Goal: Task Accomplishment & Management: Manage account settings

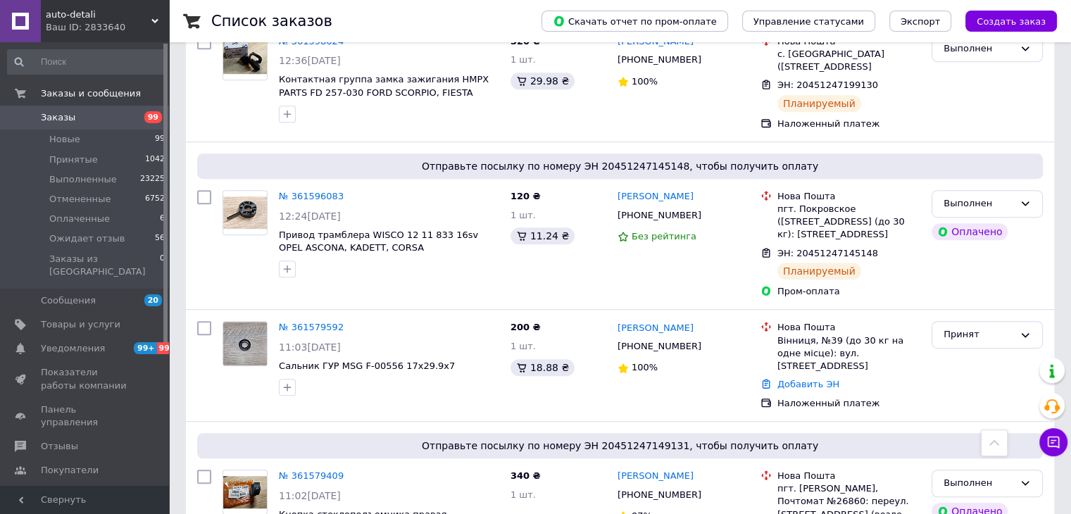
scroll to position [845, 0]
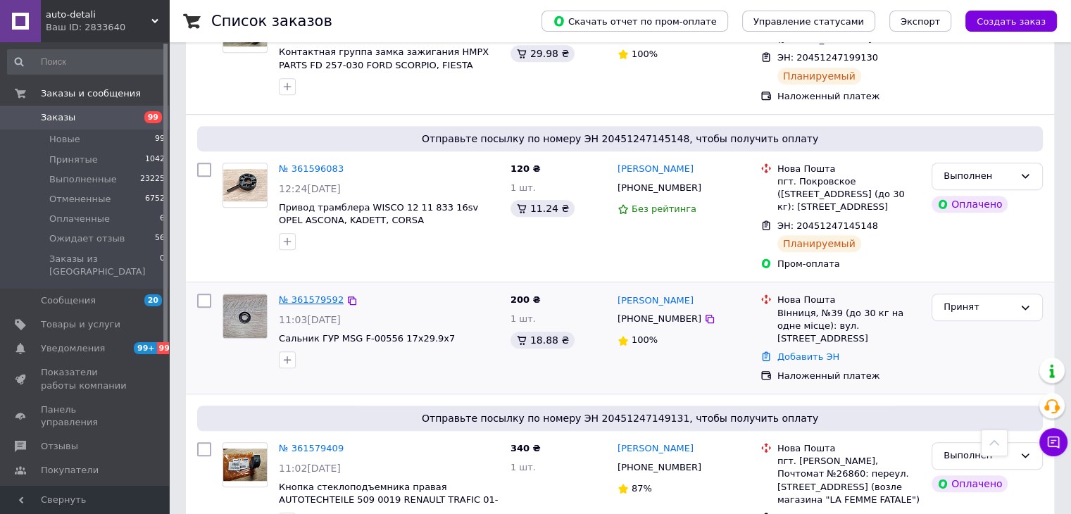
click at [299, 294] on link "№ 361579592" at bounding box center [311, 299] width 65 height 11
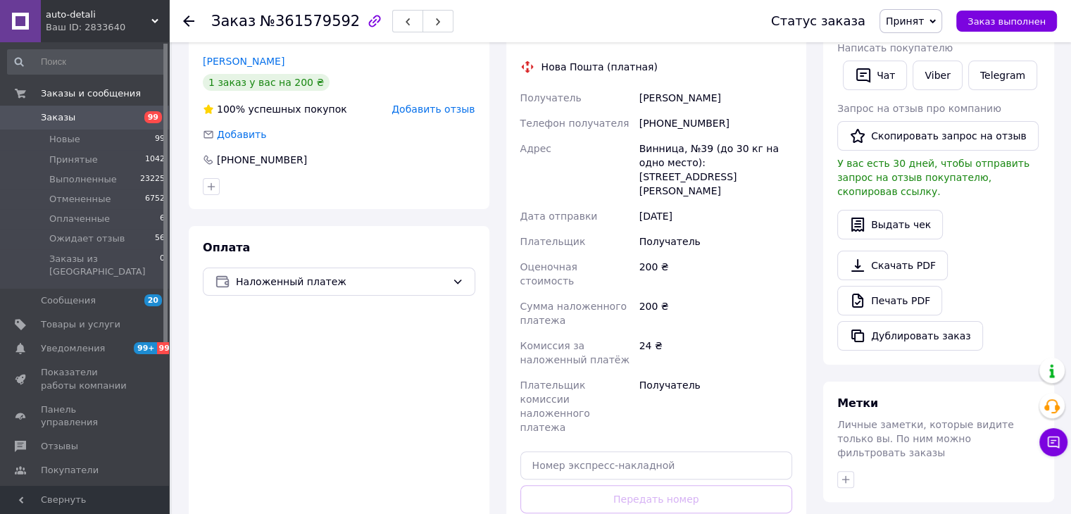
scroll to position [352, 0]
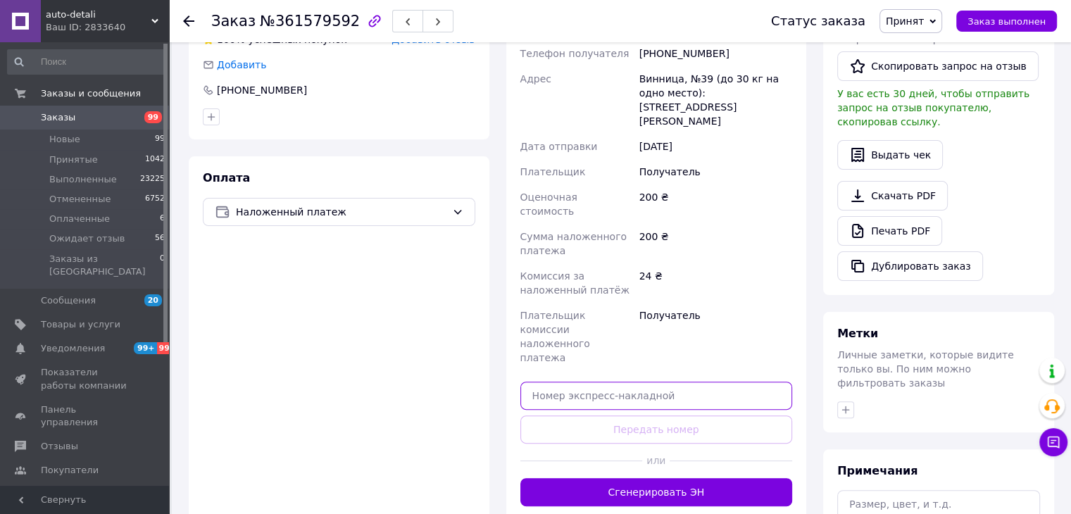
paste input "20451247240716"
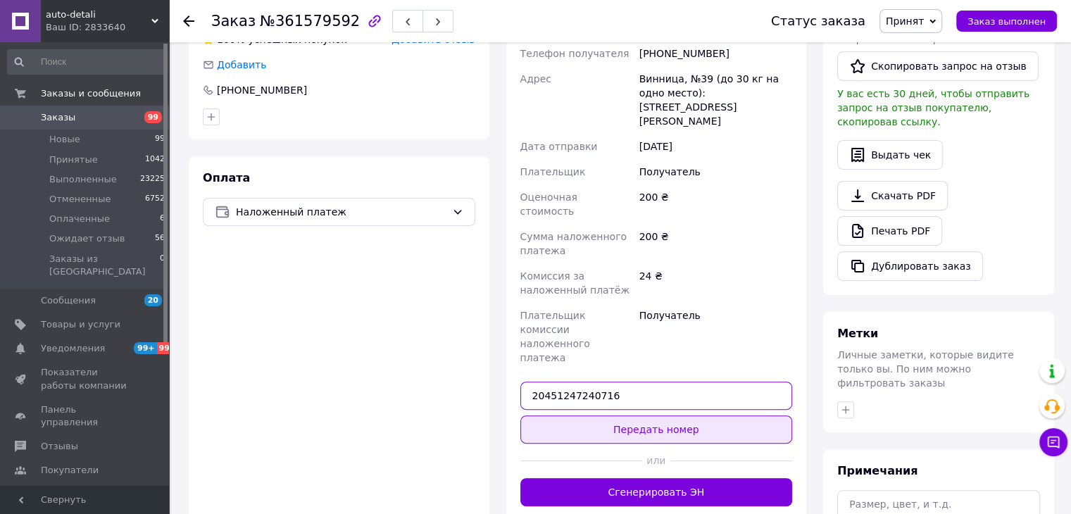
type input "20451247240716"
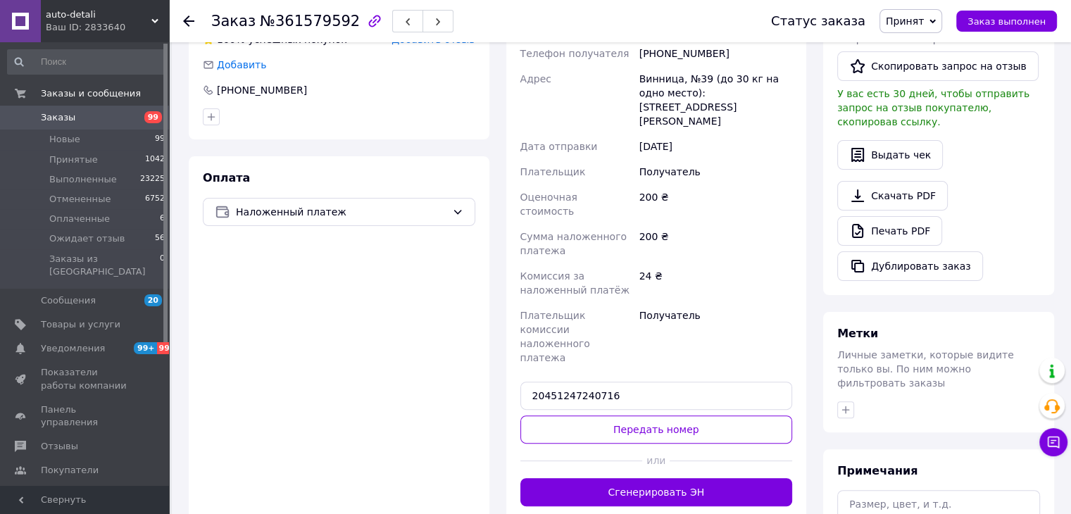
drag, startPoint x: 613, startPoint y: 358, endPoint x: 624, endPoint y: 344, distance: 18.0
click at [614, 416] on button "Передать номер" at bounding box center [657, 430] width 273 height 28
click at [986, 21] on span "Заказ выполнен" at bounding box center [1007, 21] width 78 height 11
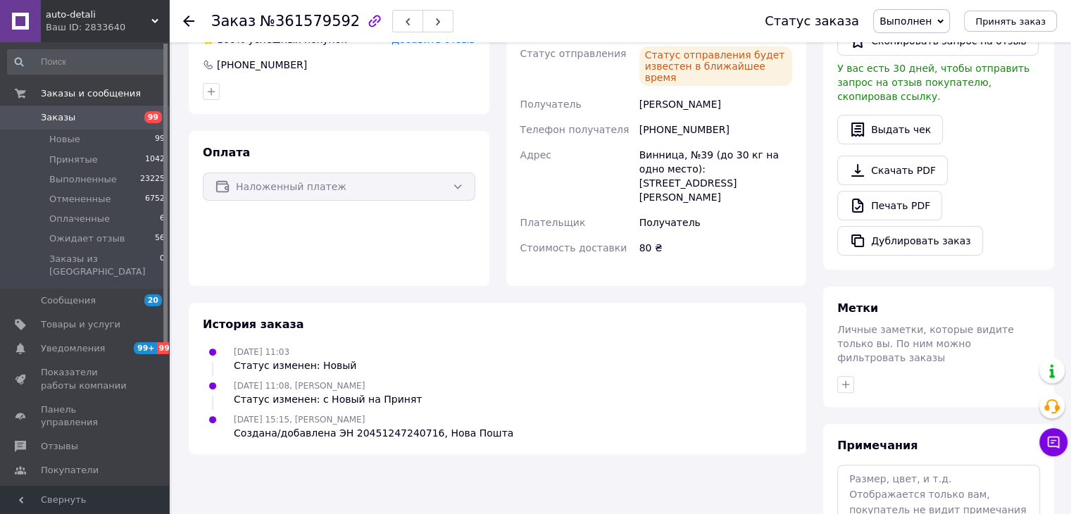
click at [64, 119] on span "Заказы" at bounding box center [58, 117] width 35 height 13
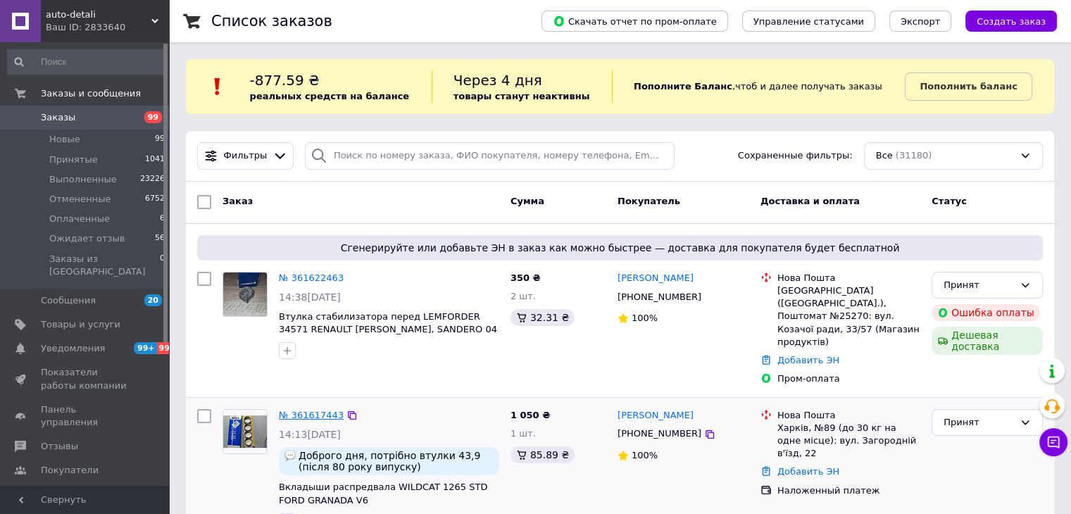
drag, startPoint x: 292, startPoint y: 380, endPoint x: 293, endPoint y: 392, distance: 12.1
click at [292, 404] on div "№ 361617443 14:13, 12.09.2025 Доброго дня, потрібно втулки 43,9 (після 80 року …" at bounding box center [389, 470] width 232 height 132
click at [293, 410] on link "№ 361617443" at bounding box center [311, 415] width 65 height 11
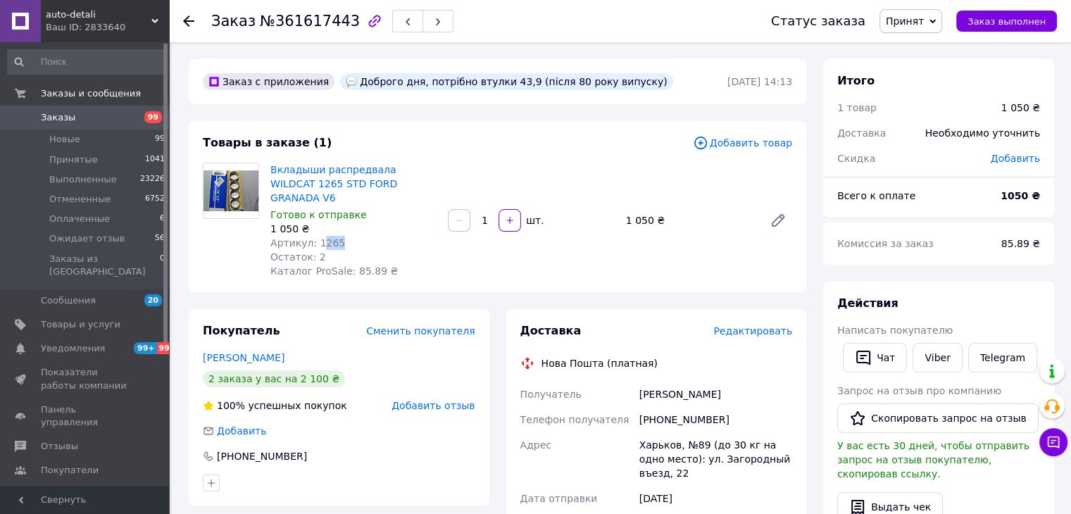
drag, startPoint x: 348, startPoint y: 227, endPoint x: 317, endPoint y: 228, distance: 31.0
click at [318, 236] on div "Артикул: 1265" at bounding box center [353, 243] width 166 height 14
click at [344, 236] on div "Артикул: 1265" at bounding box center [353, 243] width 166 height 14
click at [330, 237] on span "Артикул: 1265" at bounding box center [307, 242] width 75 height 11
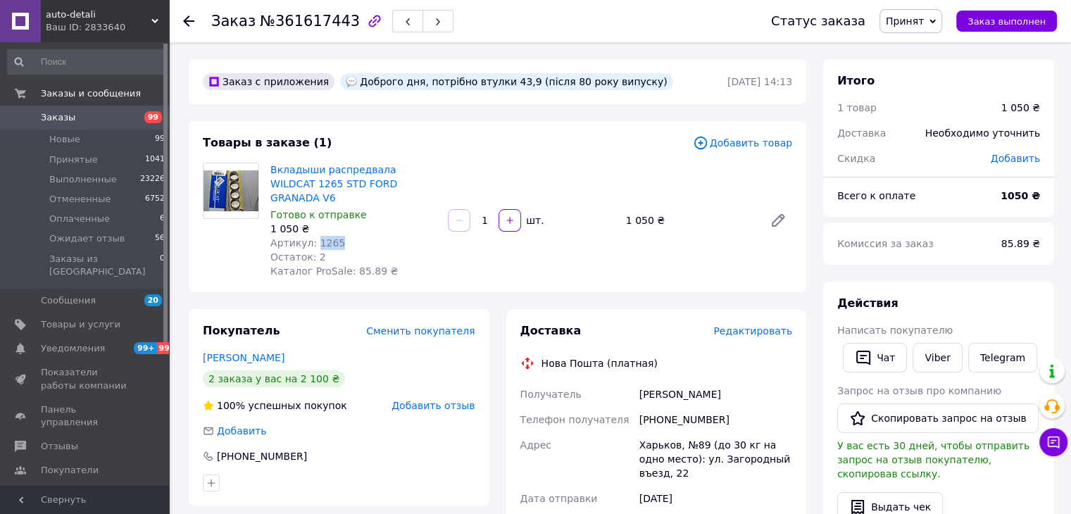
copy span "1265"
click at [944, 364] on link "Viber" at bounding box center [937, 358] width 49 height 30
drag, startPoint x: 338, startPoint y: 26, endPoint x: 249, endPoint y: 23, distance: 88.8
click at [248, 23] on h1 "Заказ №361617443" at bounding box center [285, 21] width 149 height 17
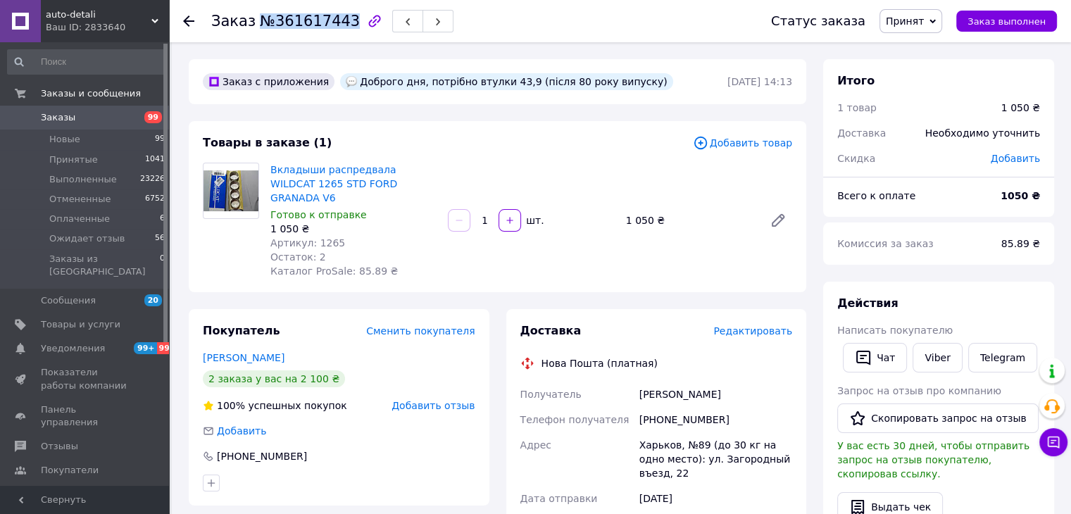
copy span "№361617443"
click at [99, 127] on link "Заказы 99" at bounding box center [86, 118] width 173 height 24
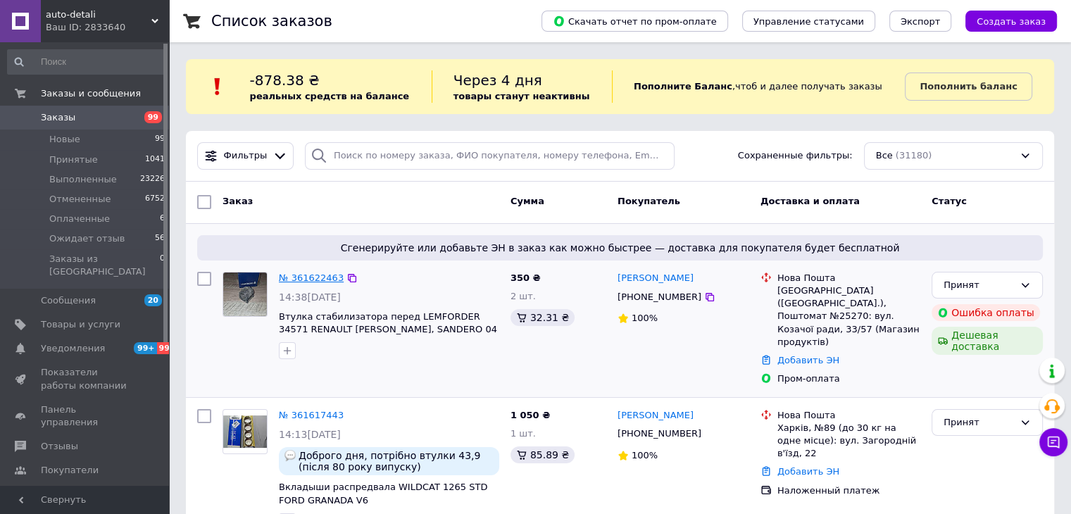
click at [310, 280] on link "№ 361622463" at bounding box center [311, 278] width 65 height 11
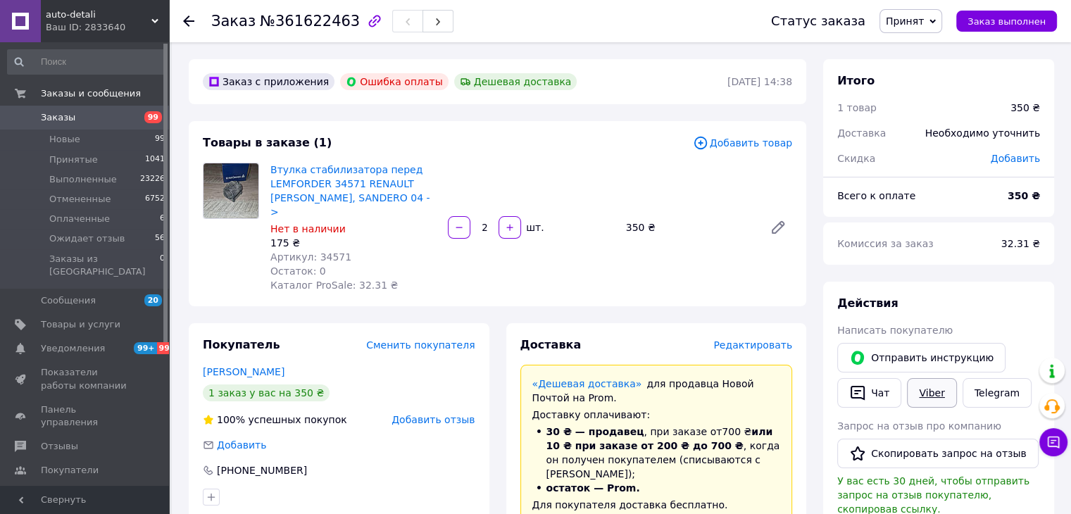
click at [930, 387] on link "Viber" at bounding box center [931, 393] width 49 height 30
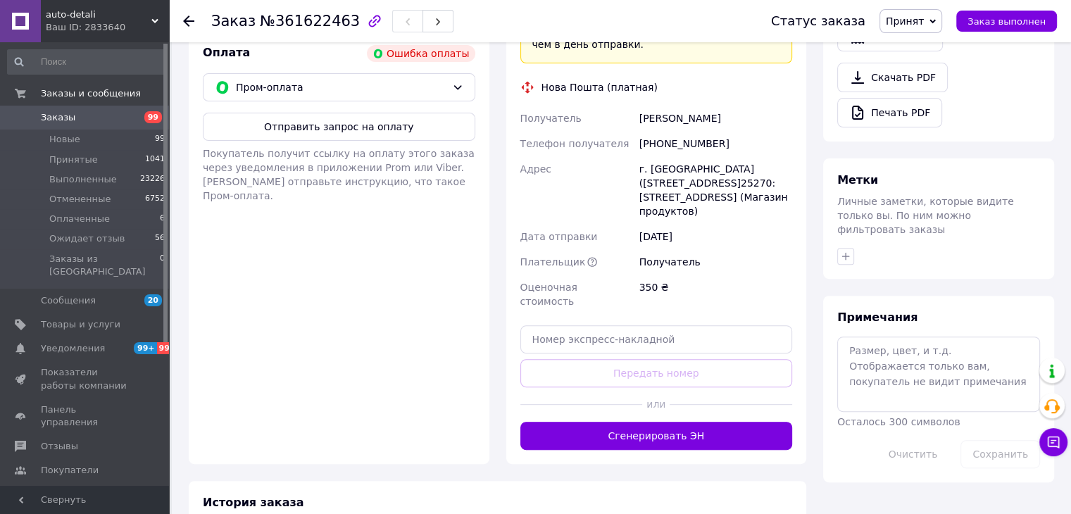
scroll to position [584, 0]
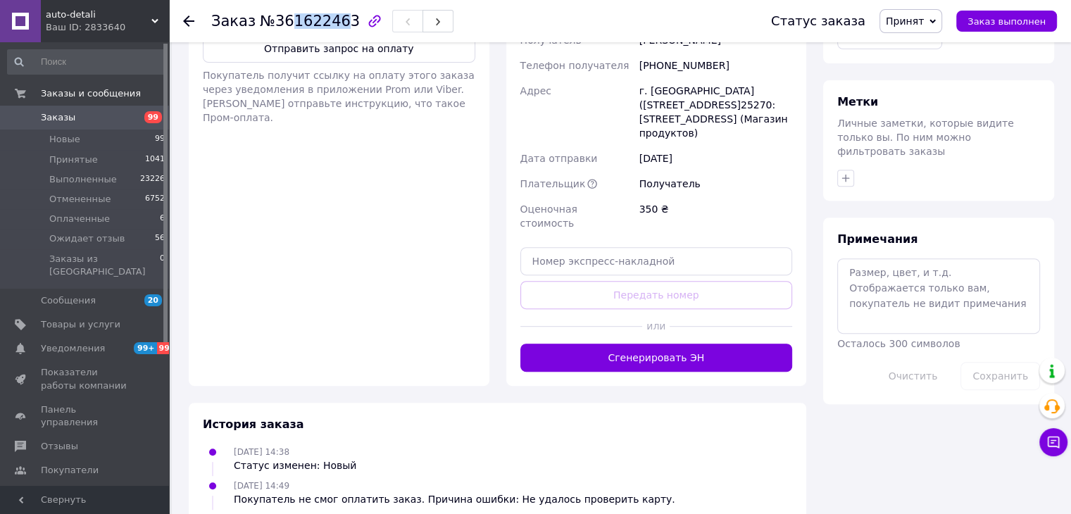
drag, startPoint x: 335, startPoint y: 18, endPoint x: 292, endPoint y: 20, distance: 43.7
click at [285, 23] on span "№361622463" at bounding box center [310, 21] width 100 height 17
drag, startPoint x: 340, startPoint y: 20, endPoint x: 256, endPoint y: 25, distance: 84.0
click at [260, 25] on span "№361622463" at bounding box center [310, 21] width 100 height 17
copy span "№361622463"
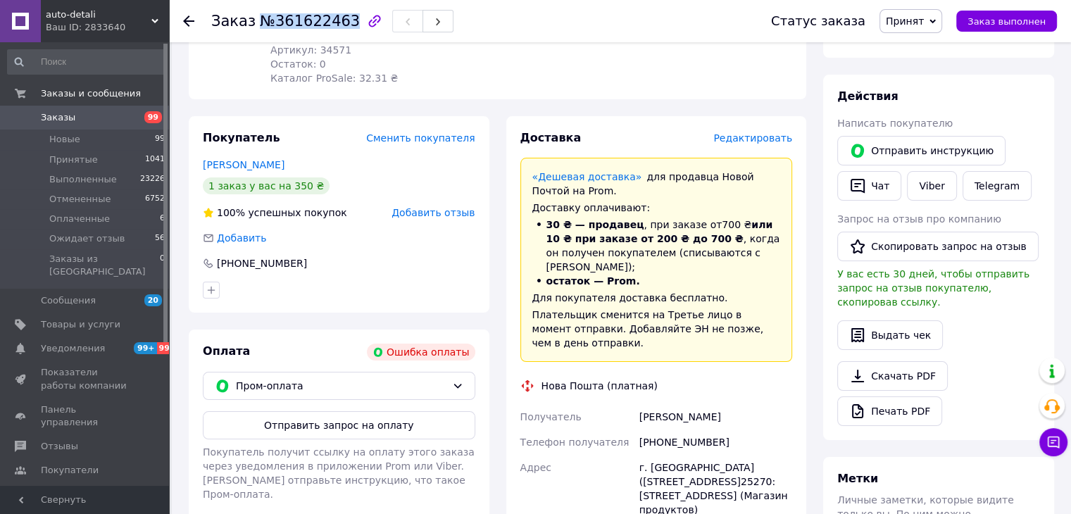
scroll to position [443, 0]
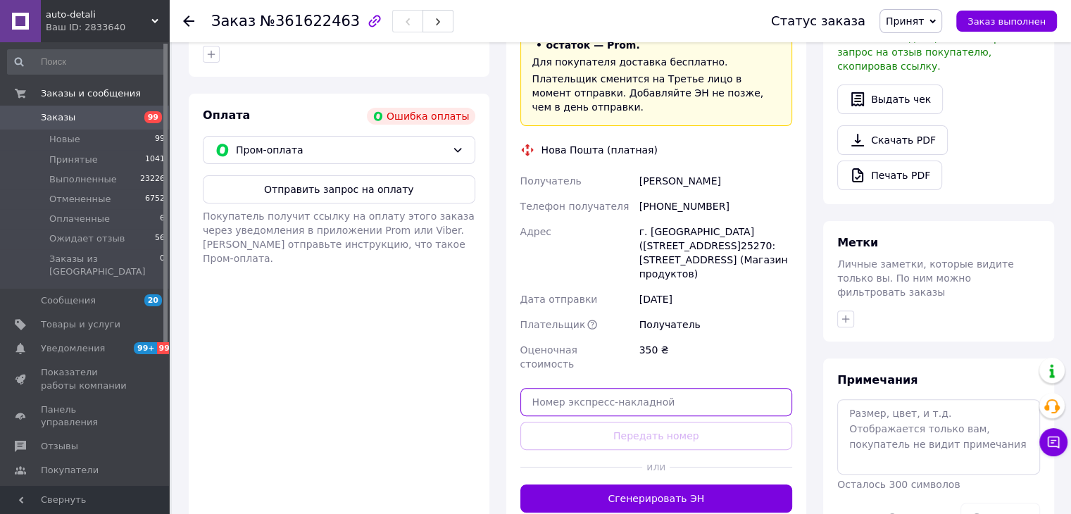
drag, startPoint x: 597, startPoint y: 366, endPoint x: 589, endPoint y: 353, distance: 15.2
paste input "20451247297137"
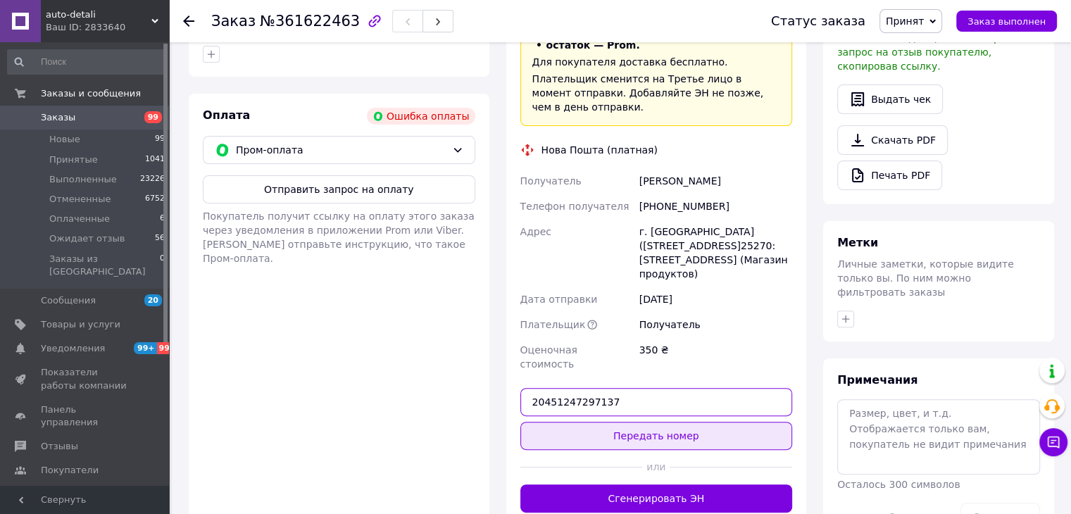
type input "20451247297137"
click at [669, 422] on button "Передать номер" at bounding box center [657, 436] width 273 height 28
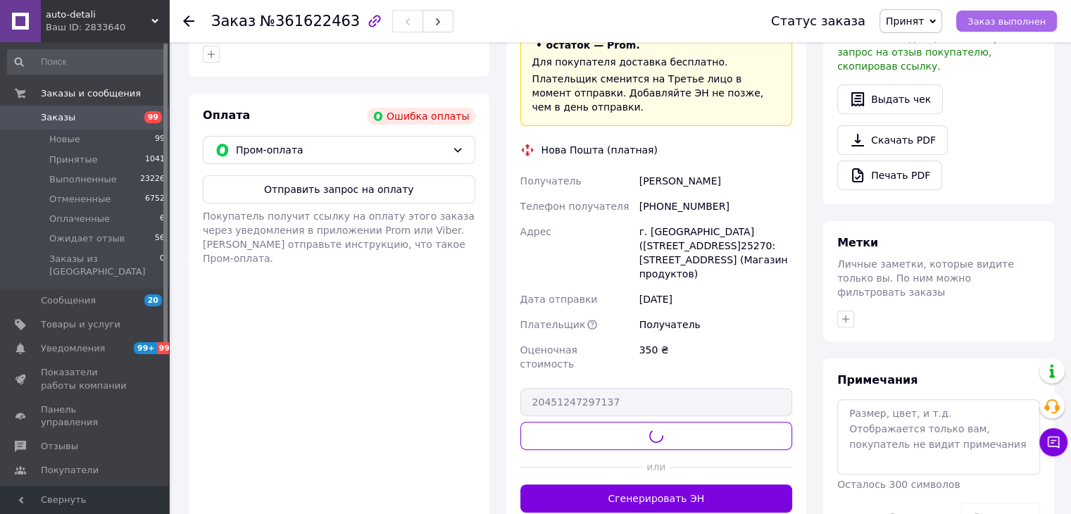
click at [988, 13] on button "Заказ выполнен" at bounding box center [1007, 21] width 101 height 21
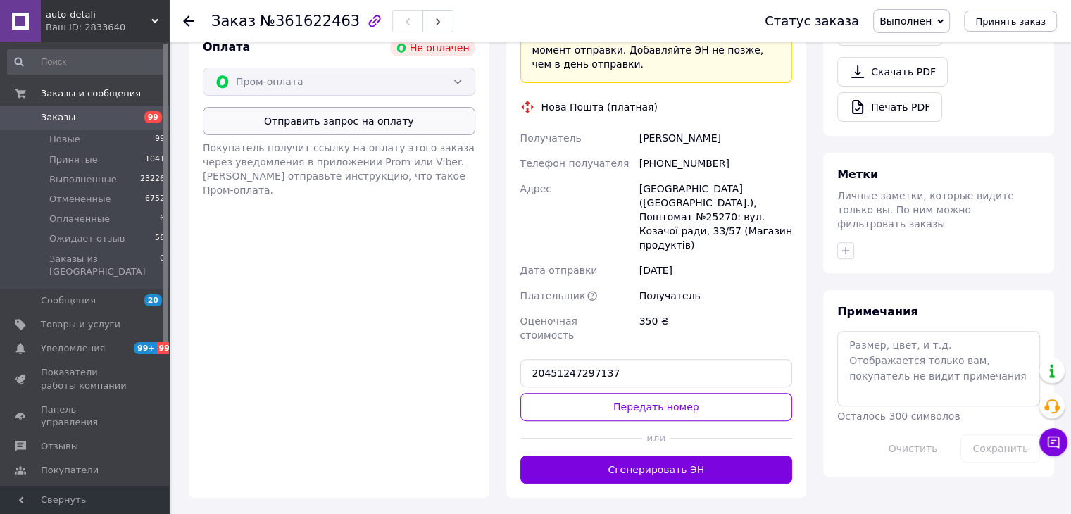
scroll to position [337, 0]
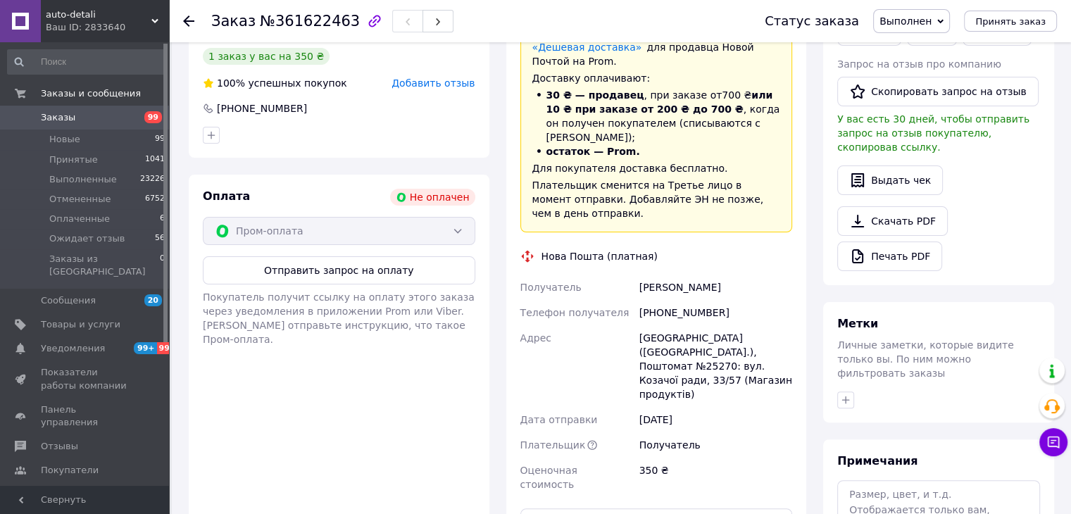
click at [376, 222] on div "Пром-оплата" at bounding box center [339, 231] width 273 height 28
click at [401, 220] on div "Пром-оплата" at bounding box center [339, 231] width 273 height 28
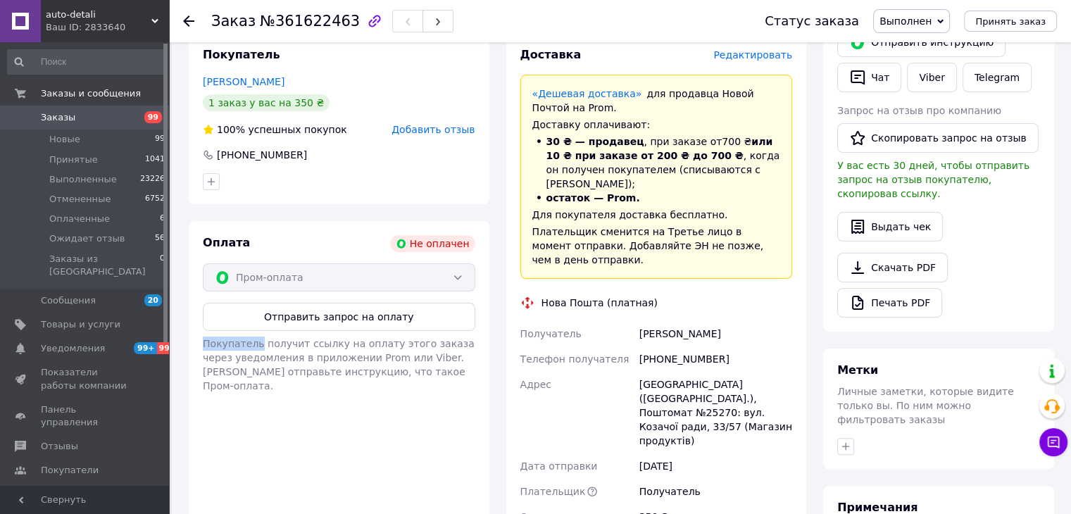
scroll to position [266, 0]
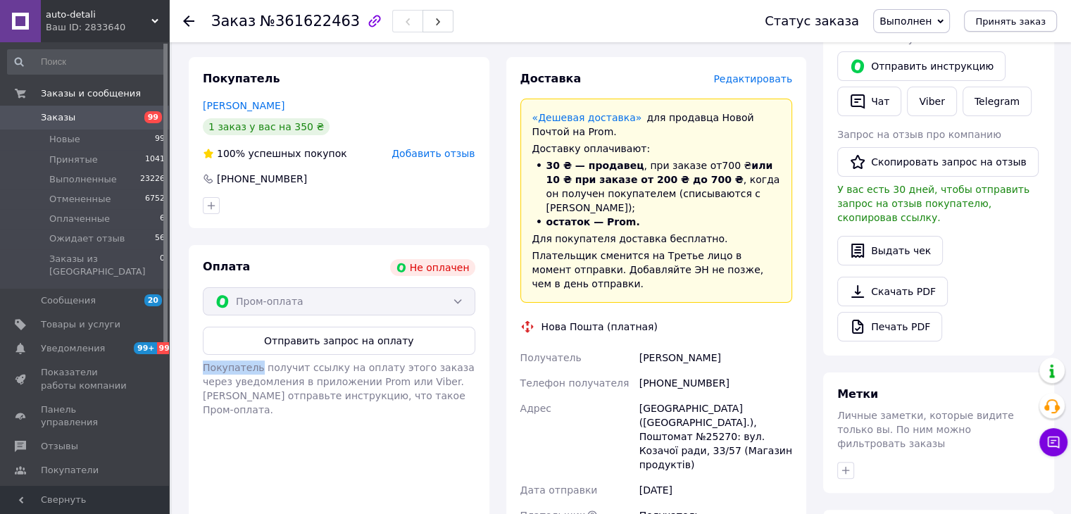
click at [997, 26] on span "Принять заказ" at bounding box center [1011, 21] width 70 height 11
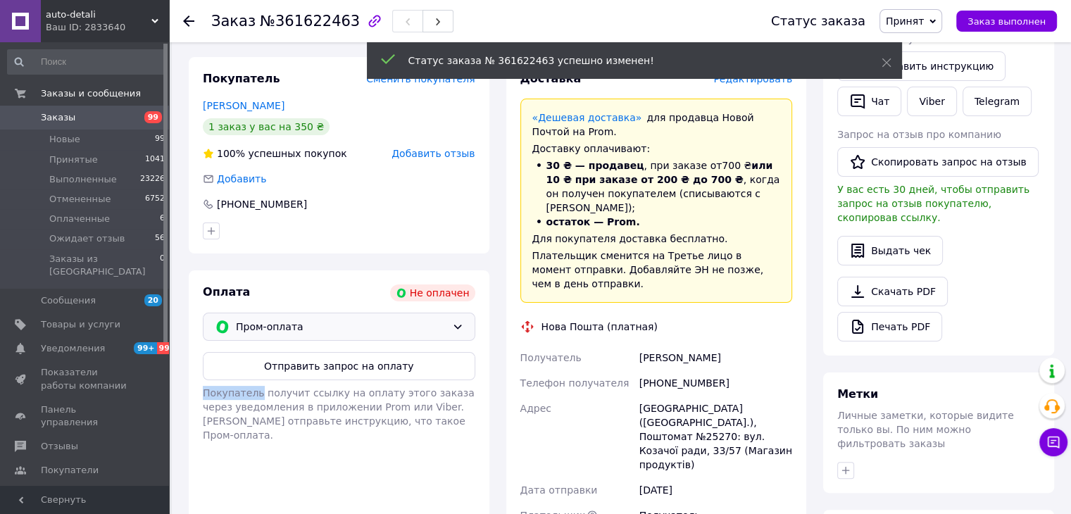
click at [314, 319] on span "Пром-оплата" at bounding box center [341, 326] width 211 height 15
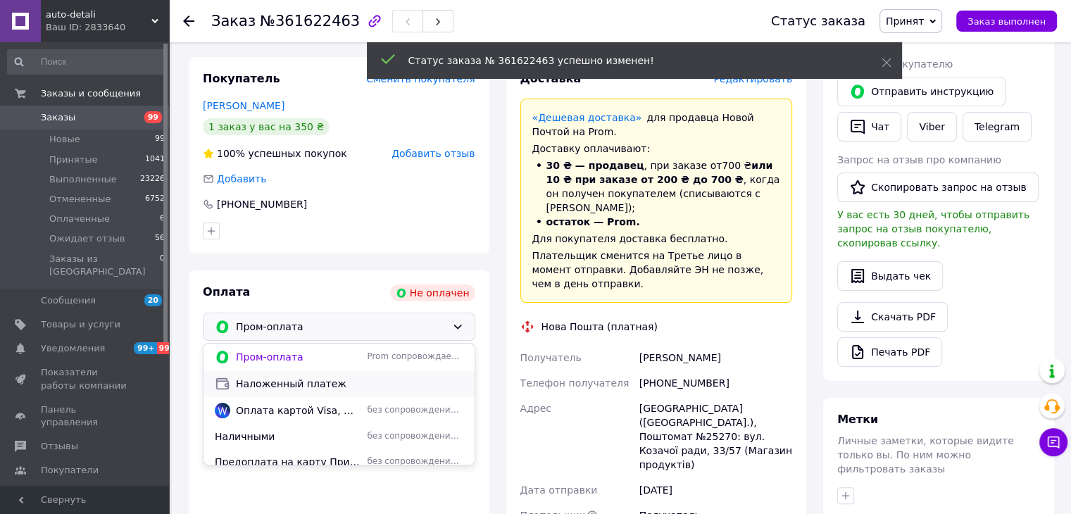
click at [282, 377] on span "Наложенный платеж" at bounding box center [350, 384] width 228 height 14
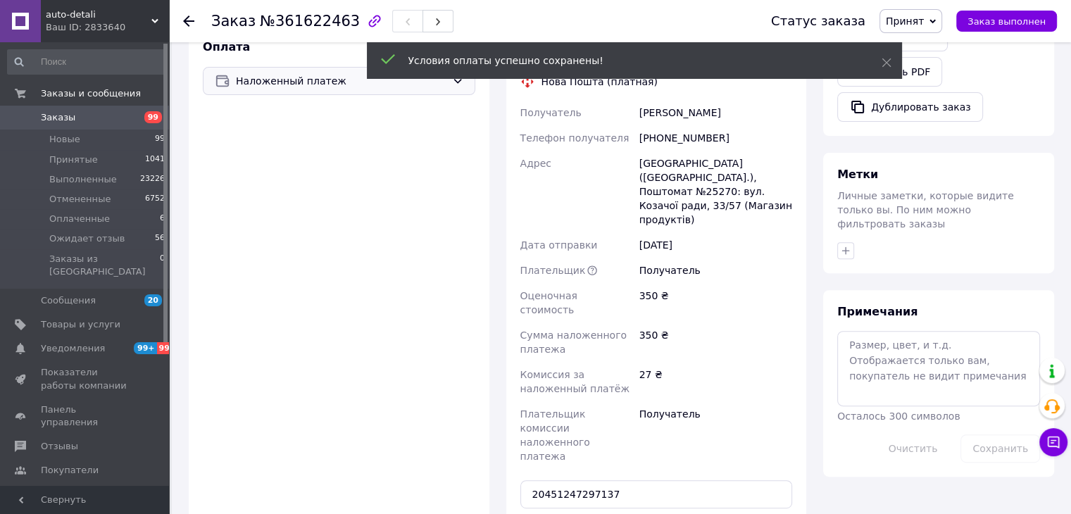
scroll to position [704, 0]
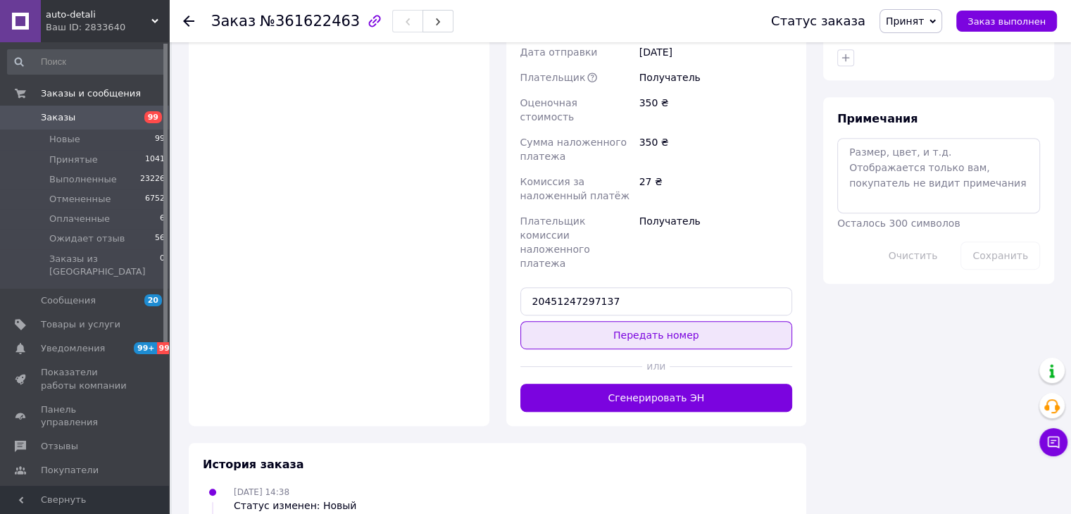
click at [635, 321] on button "Передать номер" at bounding box center [657, 335] width 273 height 28
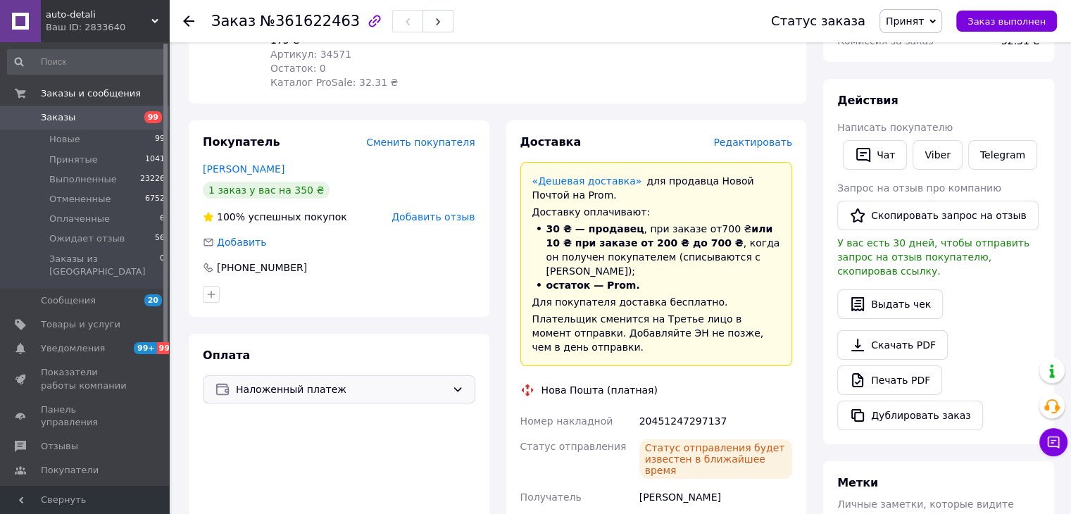
scroll to position [0, 0]
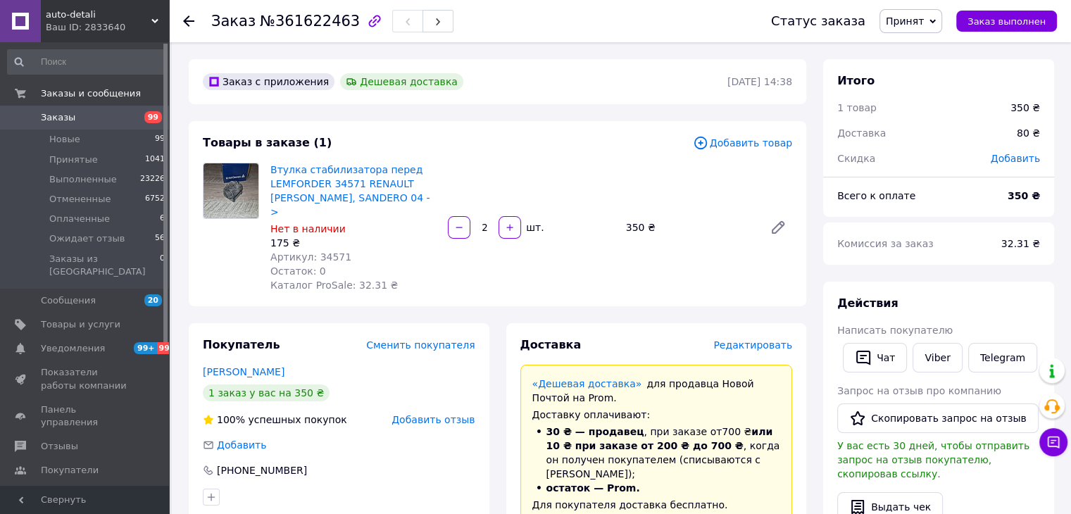
click at [39, 113] on span at bounding box center [20, 117] width 41 height 13
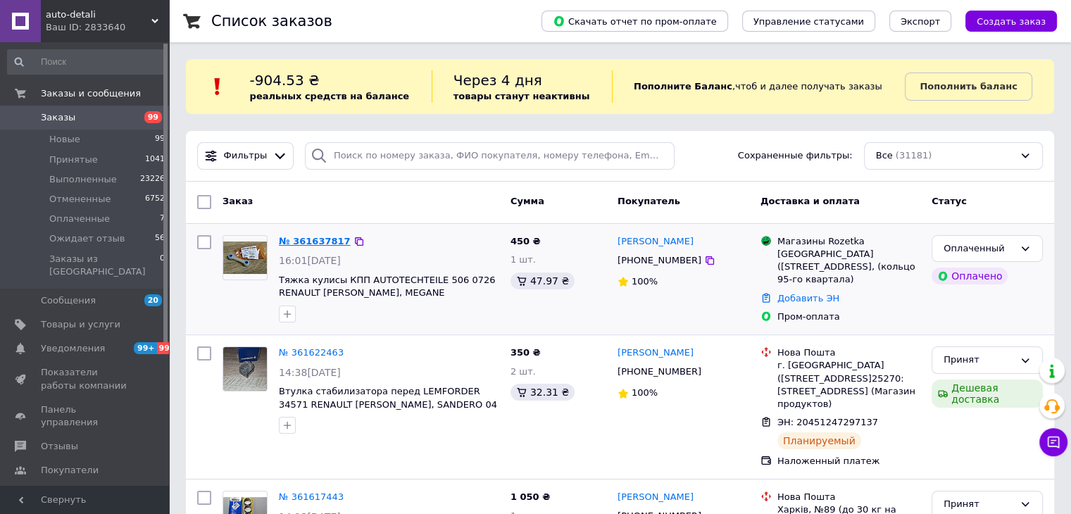
click at [306, 244] on link "№ 361637817" at bounding box center [315, 241] width 72 height 11
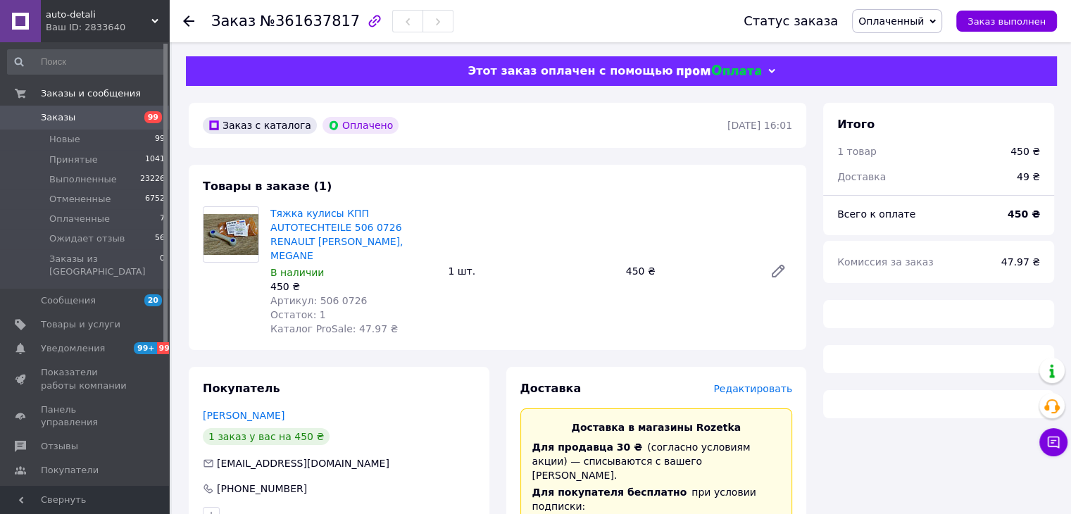
click at [919, 18] on span "Оплаченный" at bounding box center [892, 20] width 66 height 11
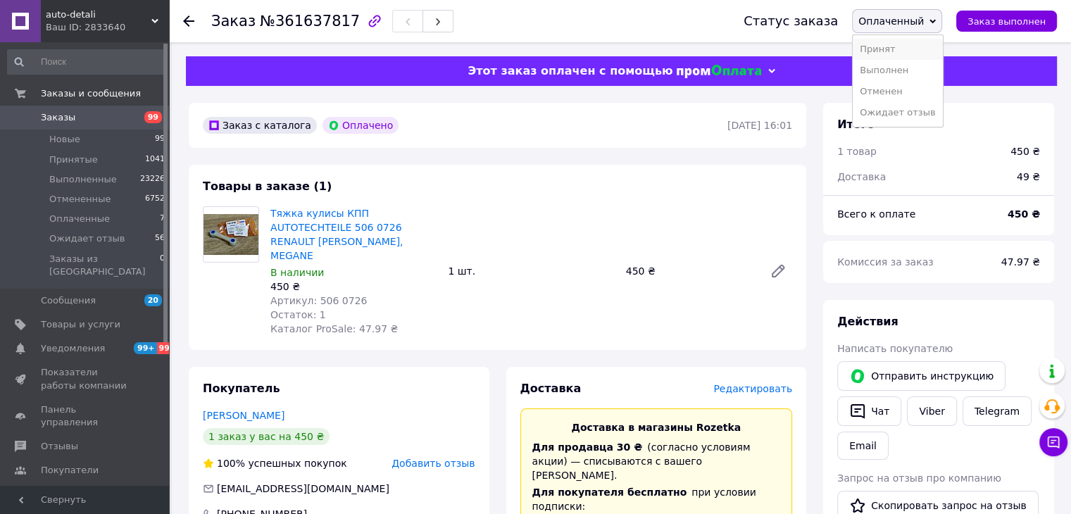
click at [910, 51] on li "Принят" at bounding box center [897, 49] width 89 height 21
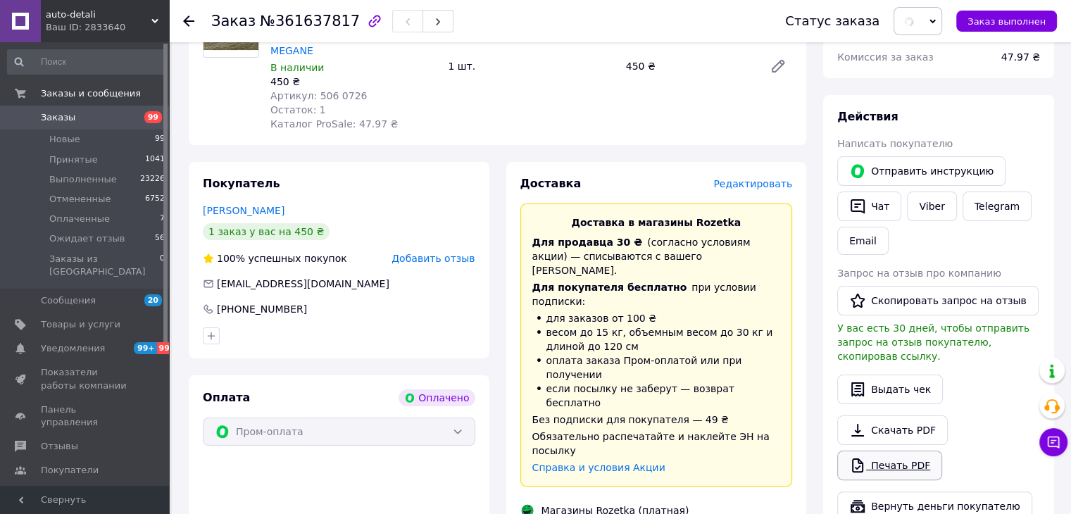
scroll to position [423, 0]
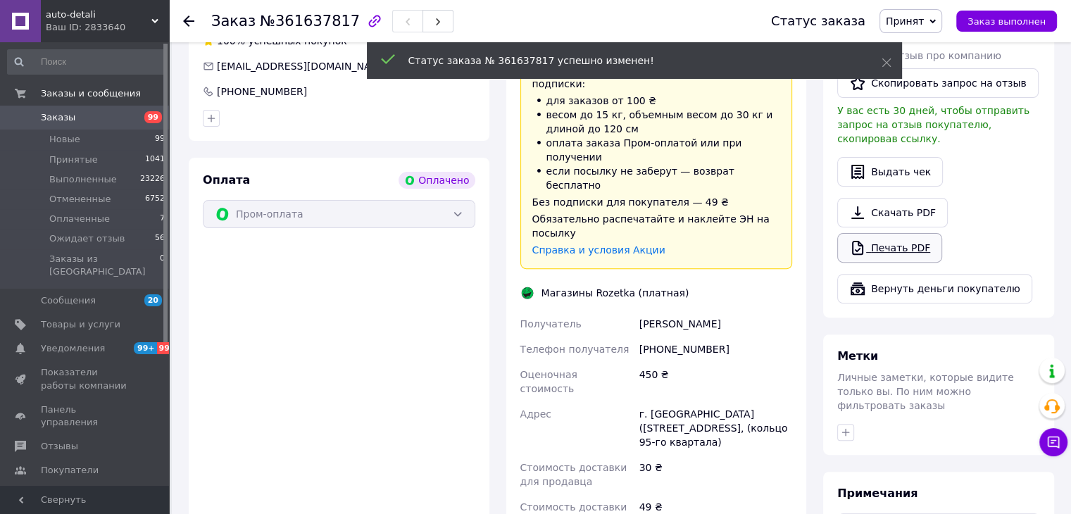
click at [888, 241] on link "Печать PDF" at bounding box center [889, 248] width 105 height 30
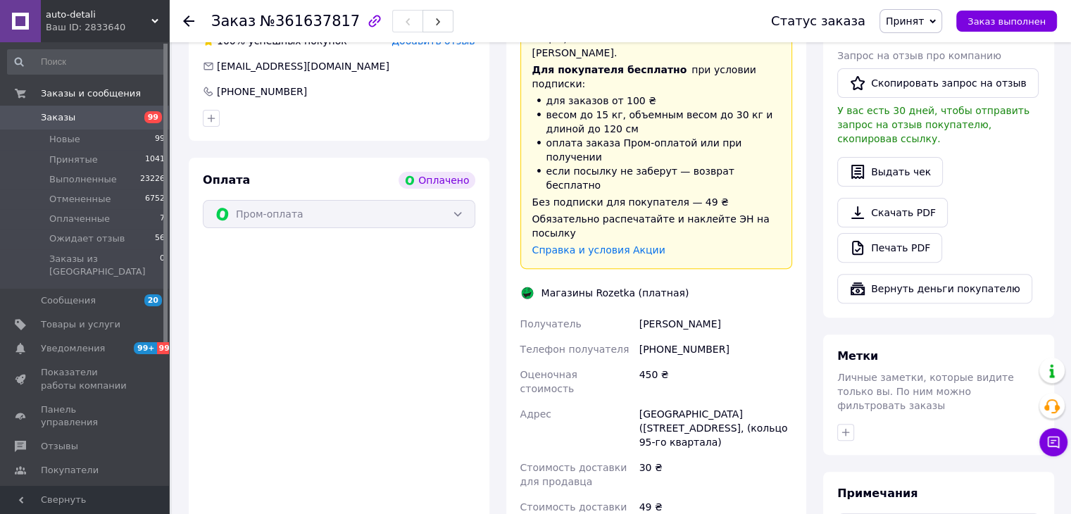
scroll to position [70, 0]
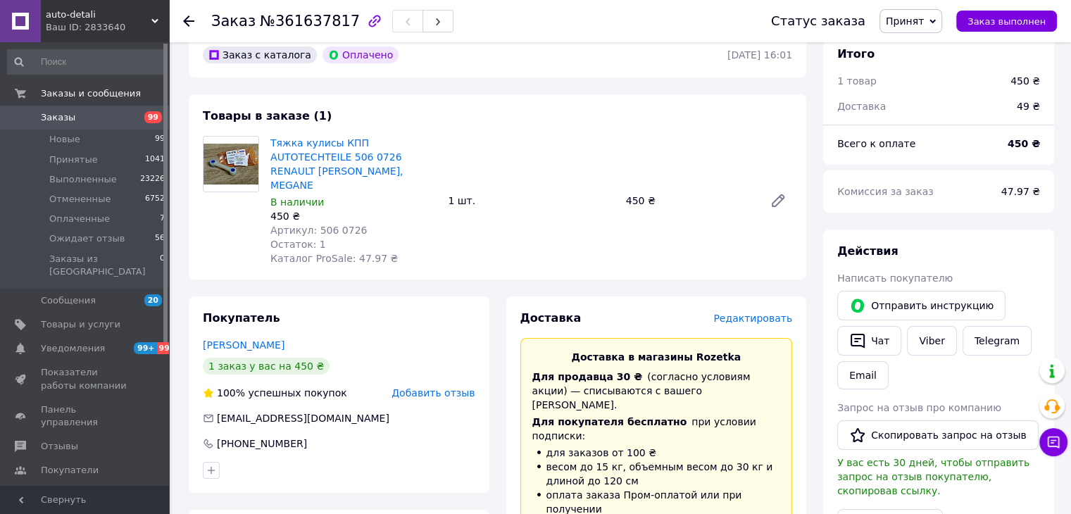
click at [121, 121] on span "Заказы" at bounding box center [85, 117] width 89 height 13
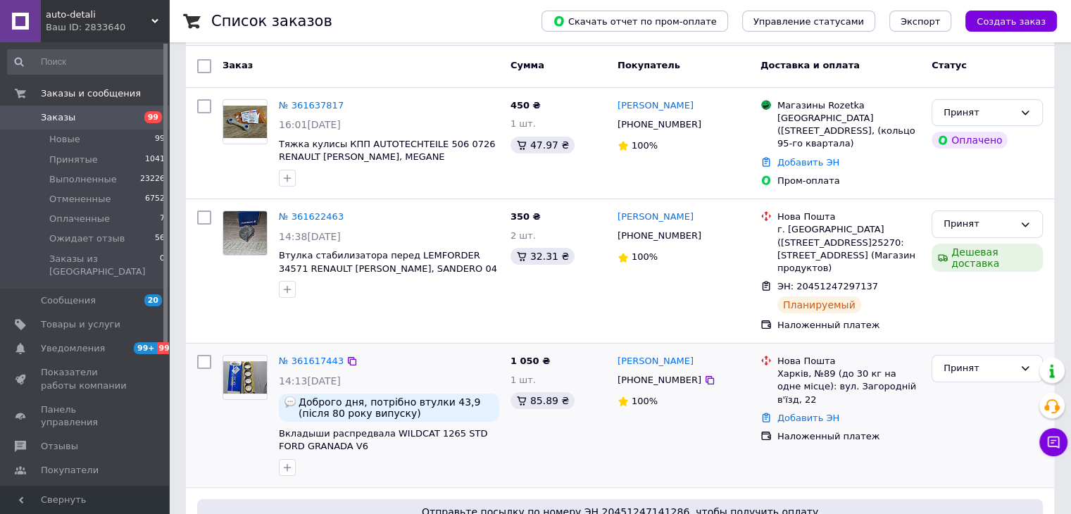
scroll to position [282, 0]
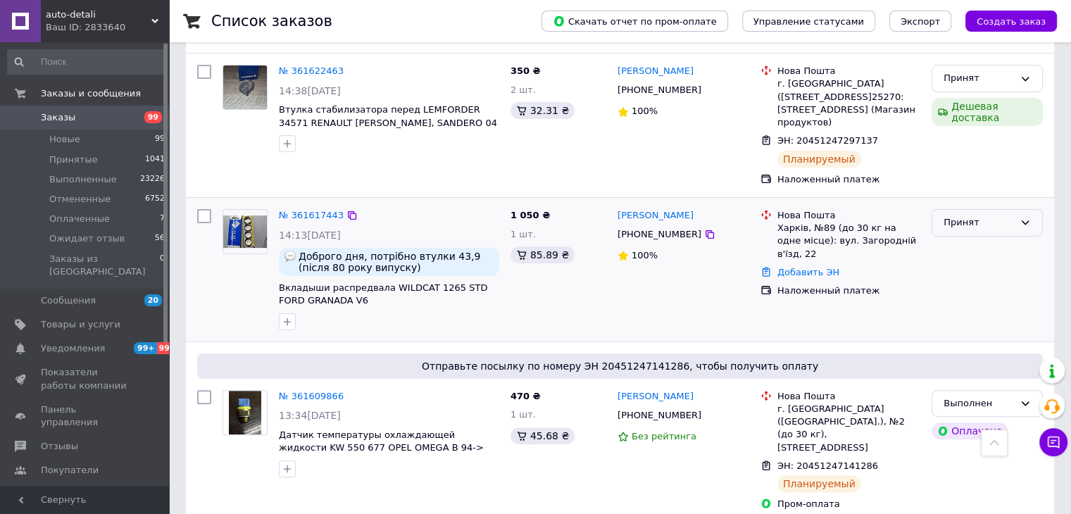
click at [997, 216] on div "Принят" at bounding box center [979, 223] width 70 height 15
click at [976, 271] on li "Отменен" at bounding box center [988, 278] width 110 height 26
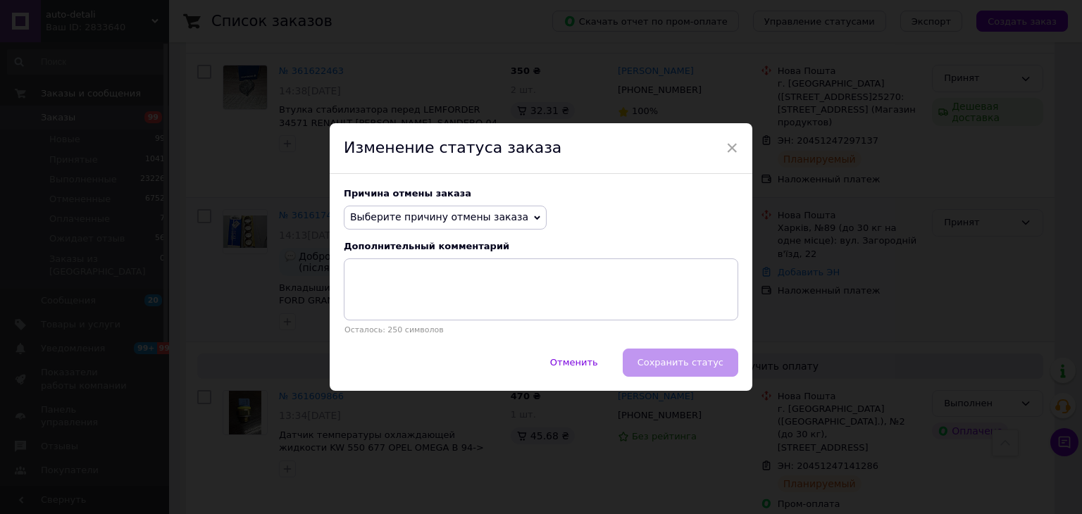
click at [534, 216] on icon at bounding box center [537, 218] width 6 height 6
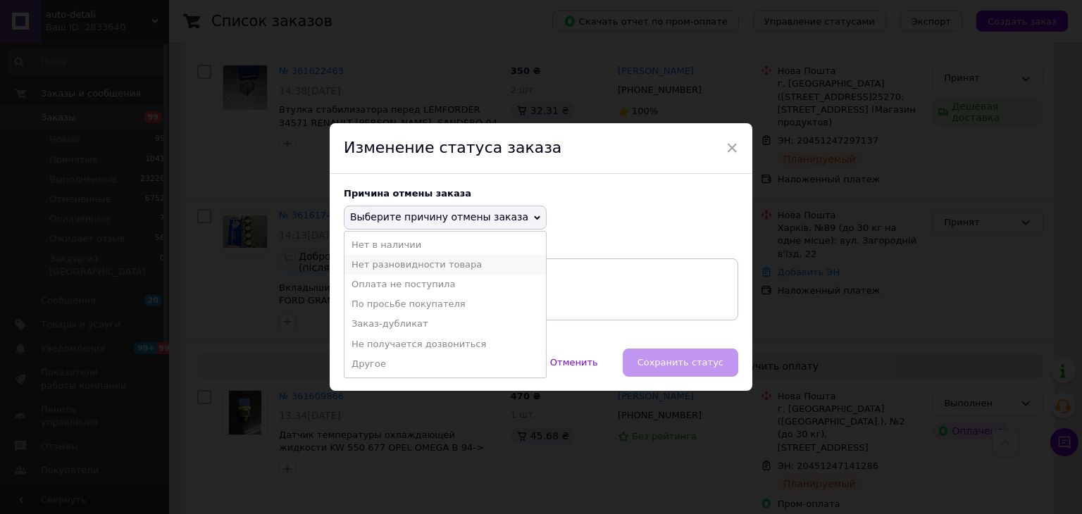
click at [417, 261] on li "Нет разновидности товара" at bounding box center [444, 265] width 201 height 20
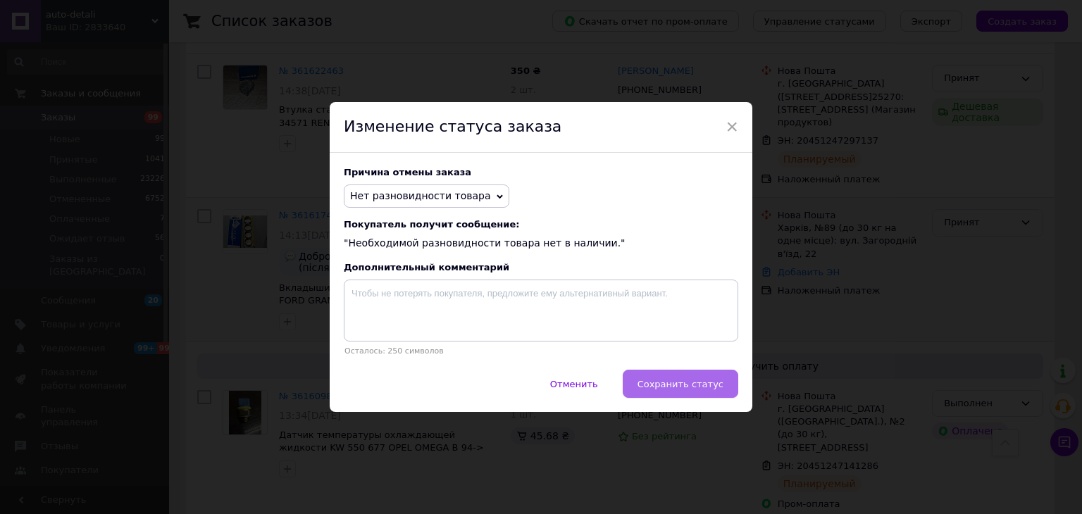
click at [705, 390] on span "Сохранить статус" at bounding box center [680, 384] width 86 height 11
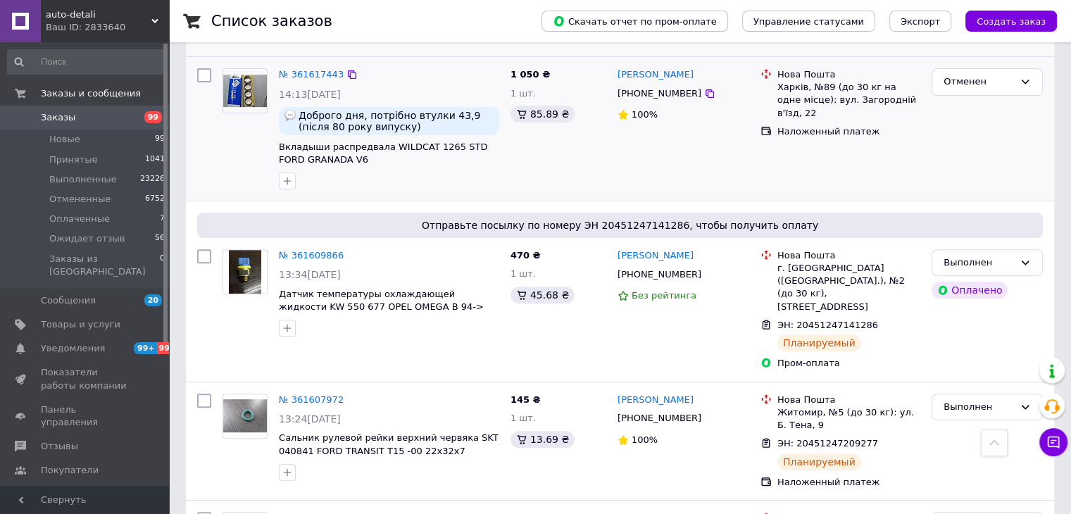
scroll to position [211, 0]
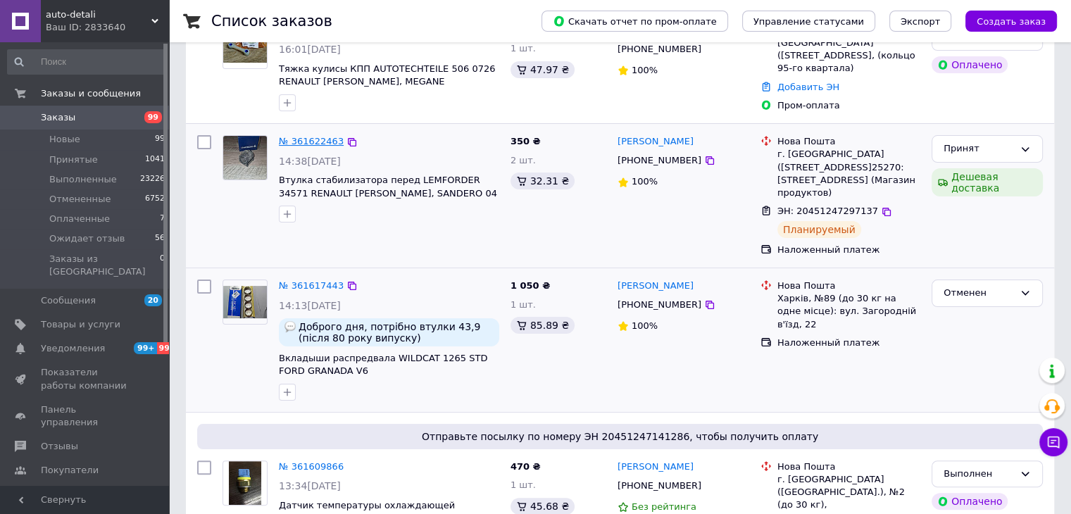
click at [294, 143] on link "№ 361622463" at bounding box center [311, 141] width 65 height 11
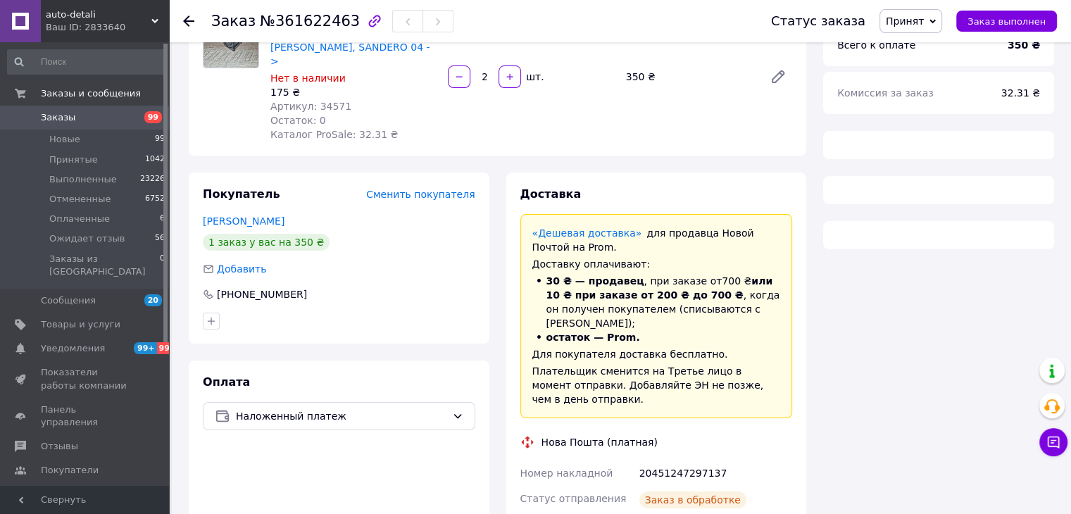
scroll to position [211, 0]
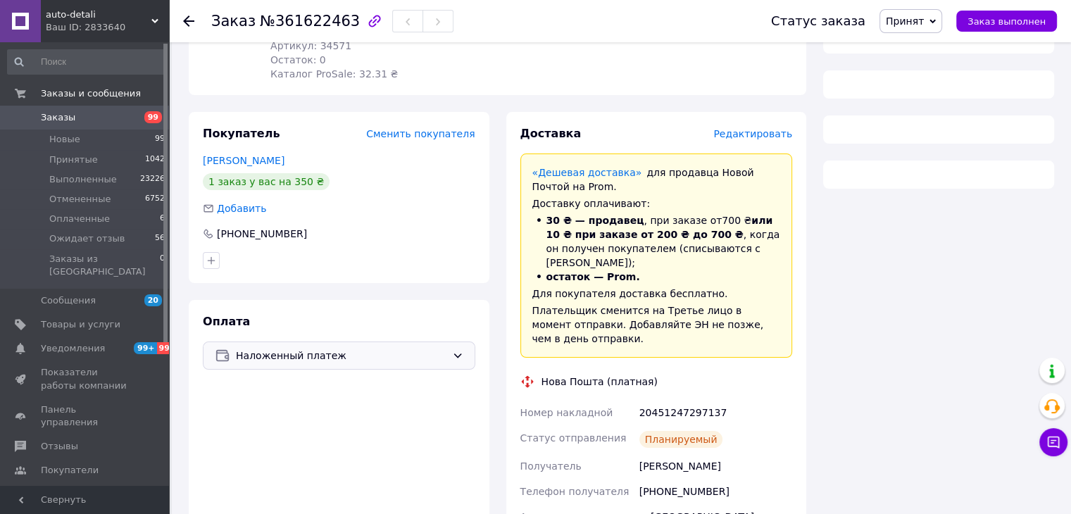
click at [368, 348] on span "Наложенный платеж" at bounding box center [341, 355] width 211 height 15
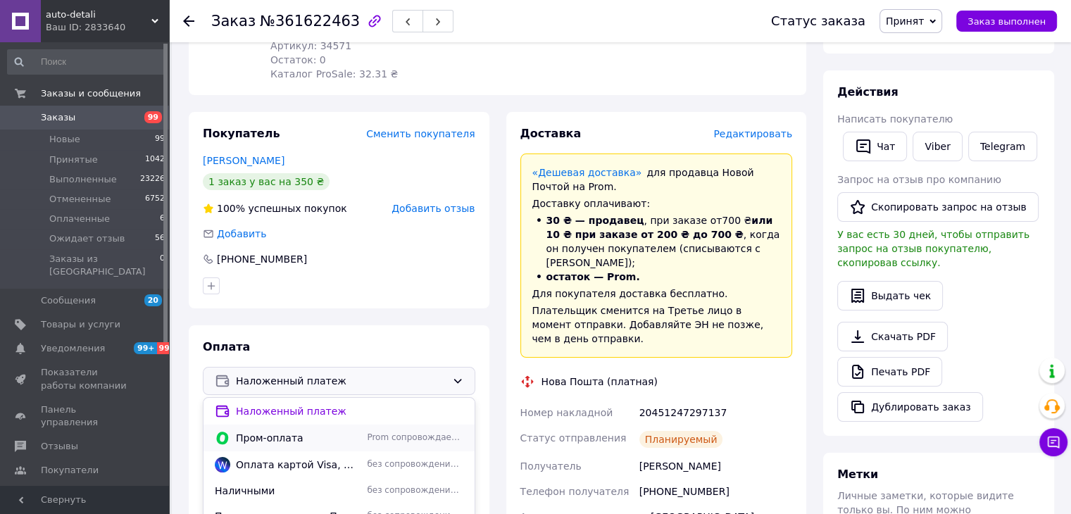
drag, startPoint x: 290, startPoint y: 397, endPoint x: 283, endPoint y: 423, distance: 27.0
click at [283, 423] on ul "Наложенный платеж Пром-оплата Prom сопровождает покупку Оплата картой Visa, Mas…" at bounding box center [339, 458] width 271 height 121
click at [283, 431] on span "Пром-оплата" at bounding box center [298, 438] width 125 height 14
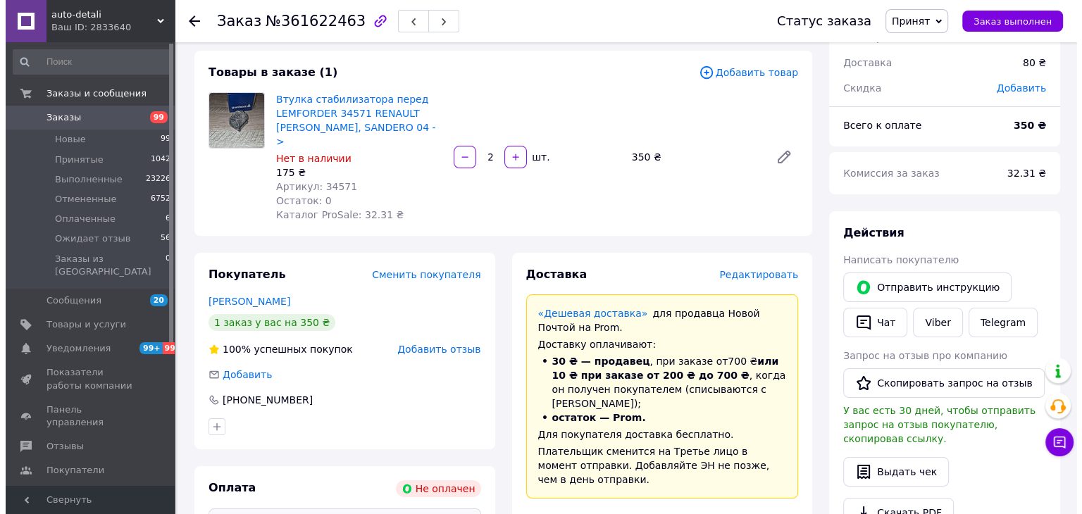
scroll to position [0, 0]
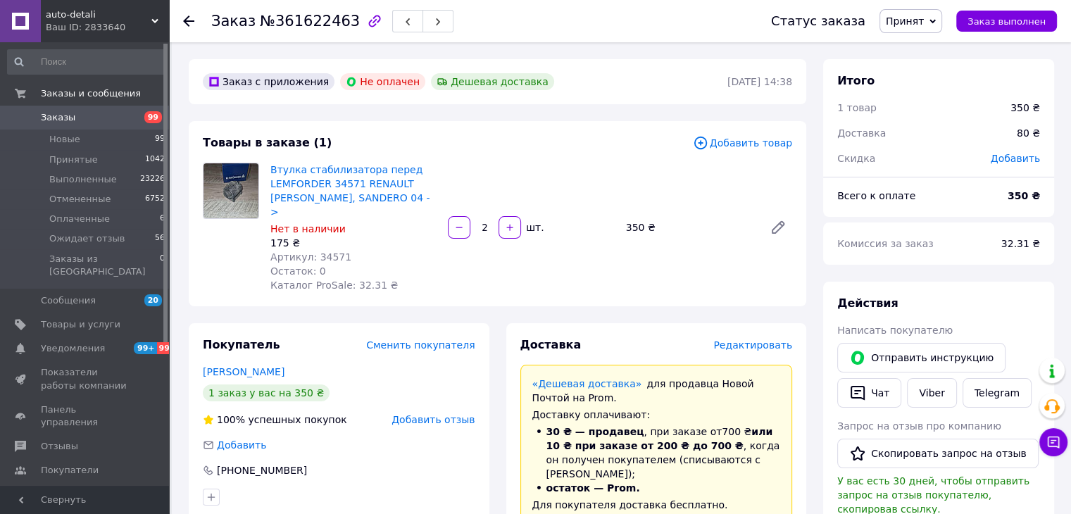
click at [101, 113] on span "Заказы" at bounding box center [85, 117] width 89 height 13
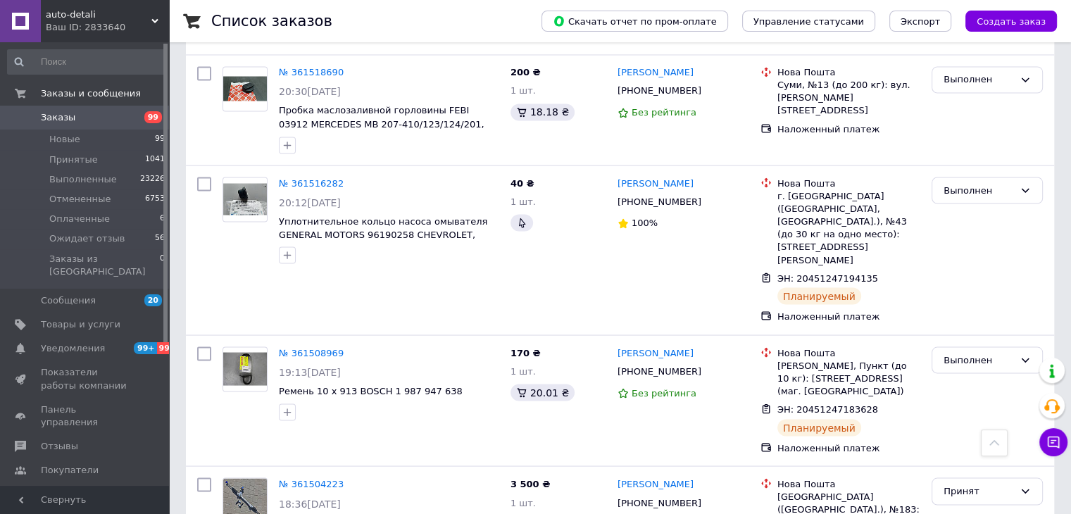
scroll to position [2606, 0]
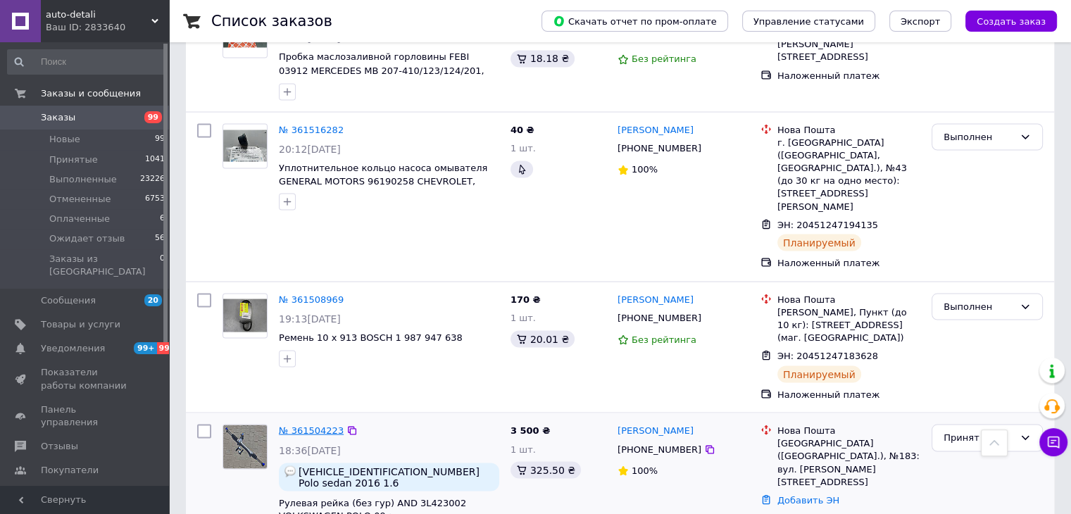
click at [291, 425] on link "№ 361504223" at bounding box center [311, 430] width 65 height 11
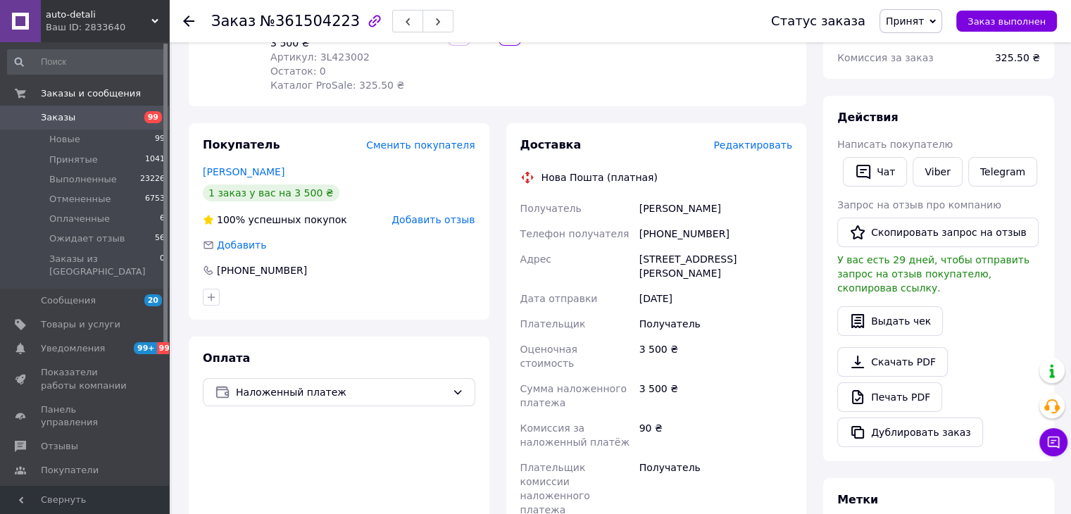
scroll to position [461, 0]
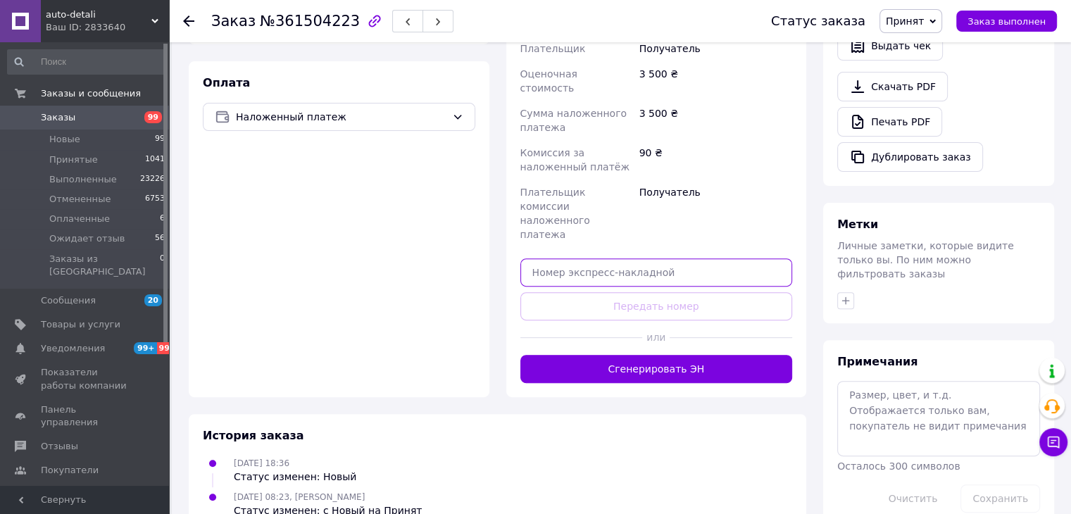
paste input "20451247330106"
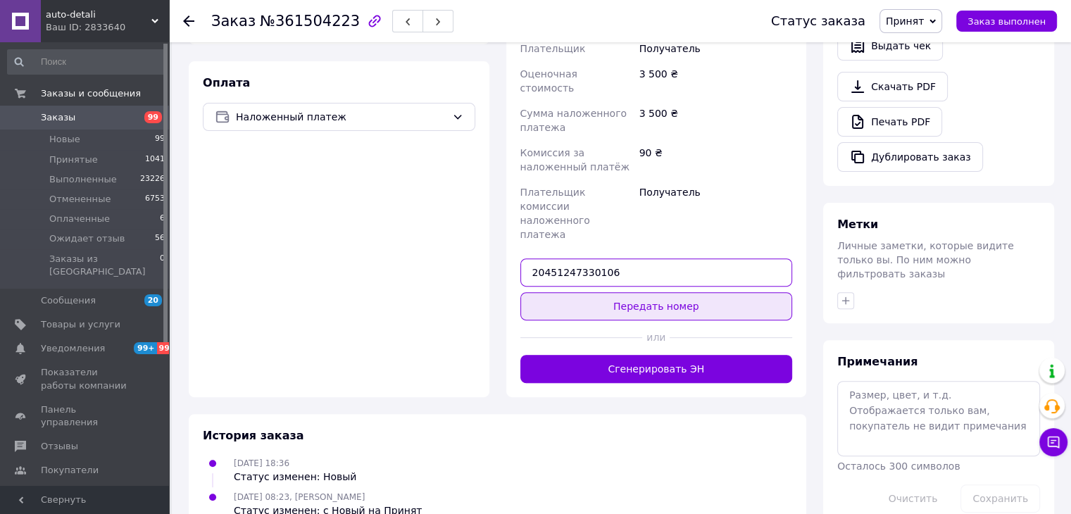
type input "20451247330106"
click at [654, 292] on button "Передать номер" at bounding box center [657, 306] width 273 height 28
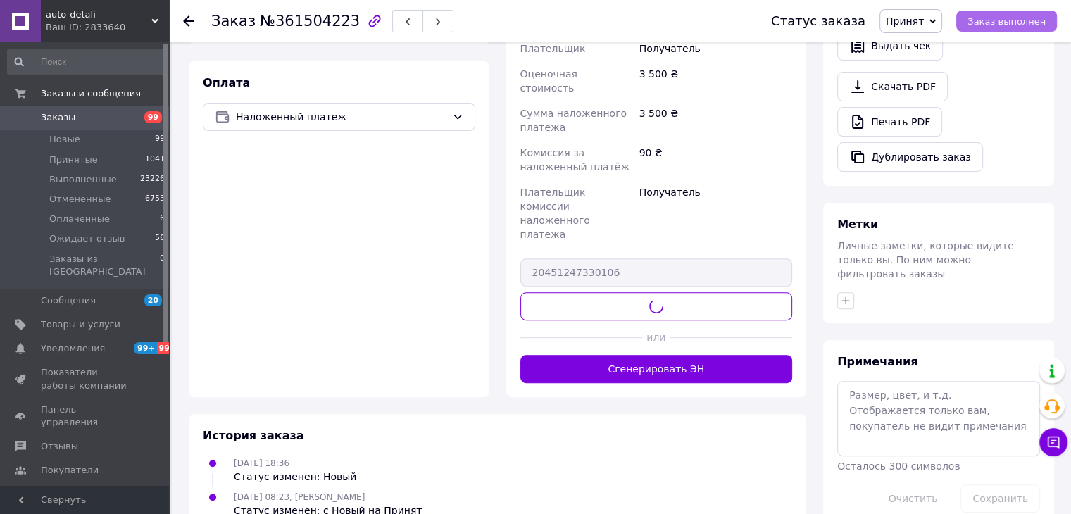
click at [995, 18] on span "Заказ выполнен" at bounding box center [1007, 21] width 78 height 11
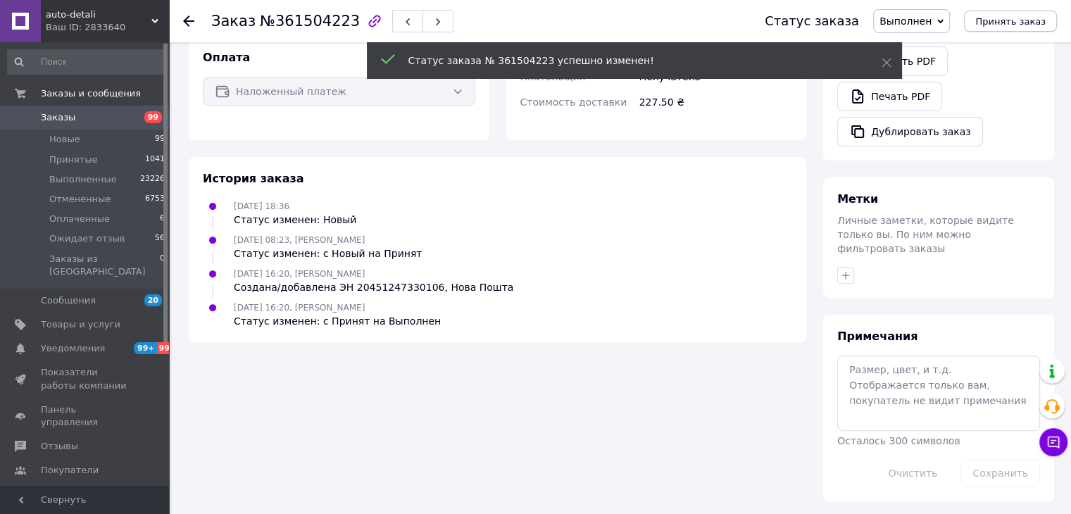
scroll to position [436, 0]
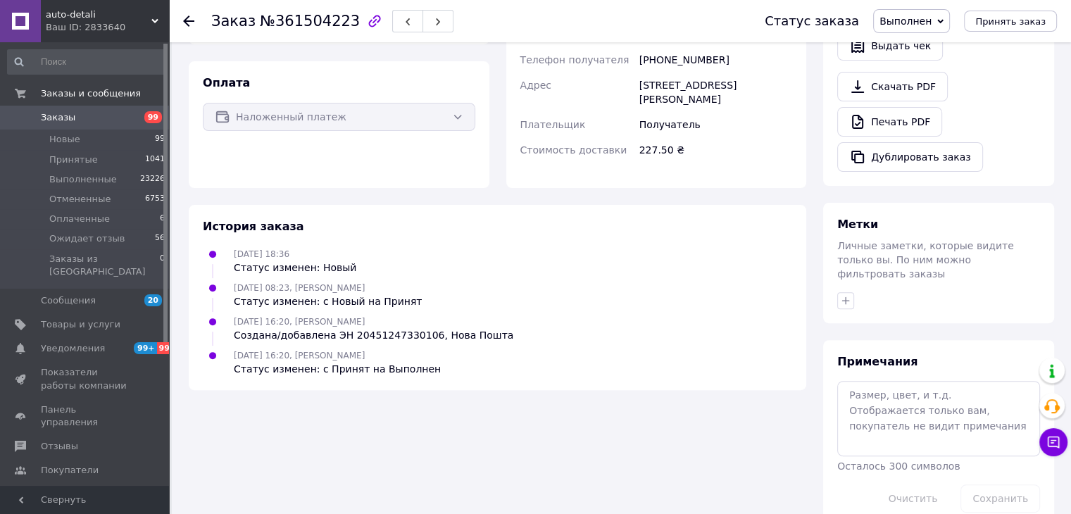
drag, startPoint x: 90, startPoint y: 122, endPoint x: 213, endPoint y: 189, distance: 140.6
click at [90, 122] on span "Заказы" at bounding box center [85, 117] width 89 height 13
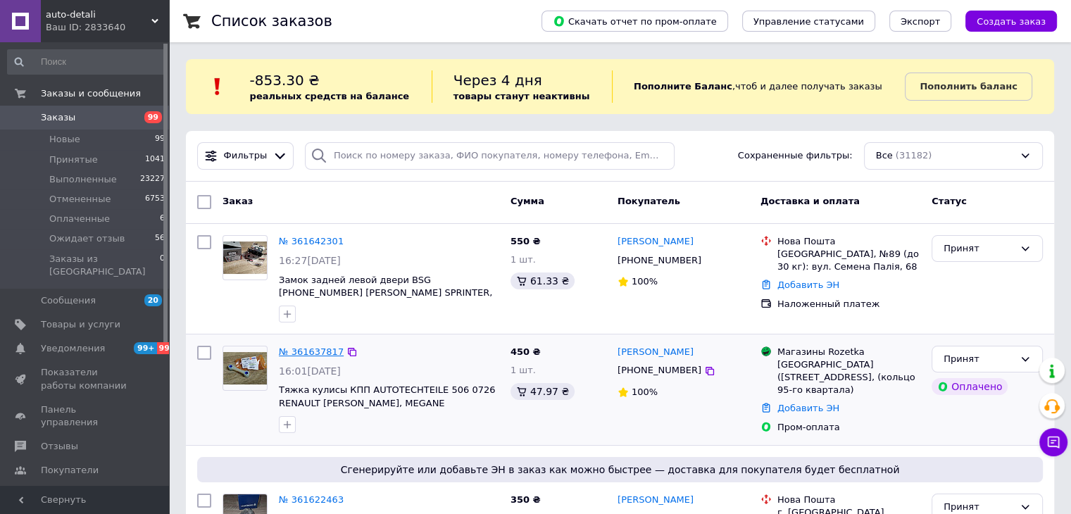
click at [307, 350] on link "№ 361637817" at bounding box center [311, 352] width 65 height 11
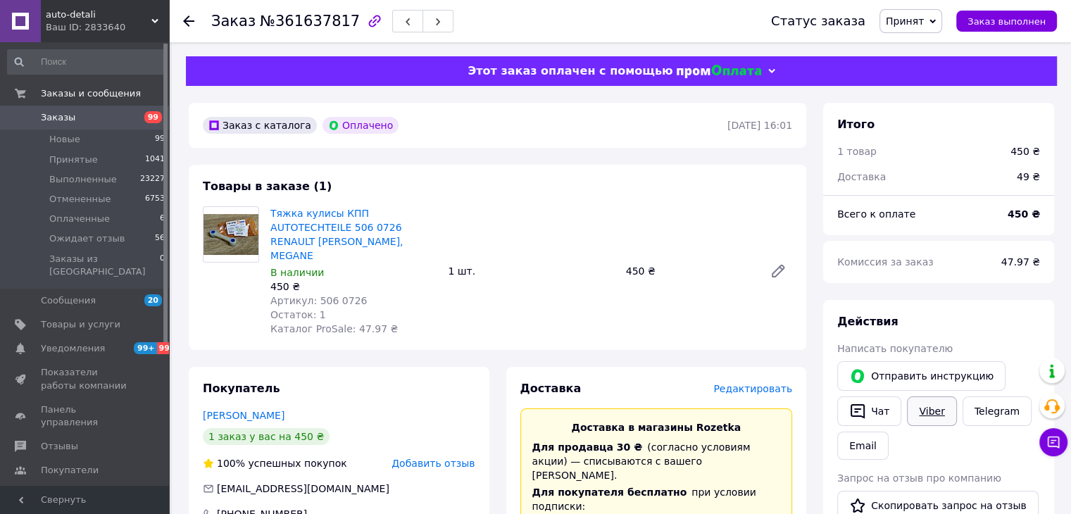
click at [942, 412] on link "Viber" at bounding box center [931, 412] width 49 height 30
drag, startPoint x: 339, startPoint y: 20, endPoint x: 250, endPoint y: 16, distance: 88.8
click at [244, 16] on h1 "Заказ №361637817" at bounding box center [285, 21] width 149 height 17
click at [273, 20] on span "№361637817" at bounding box center [310, 21] width 100 height 17
drag, startPoint x: 322, startPoint y: 18, endPoint x: 261, endPoint y: 16, distance: 61.3
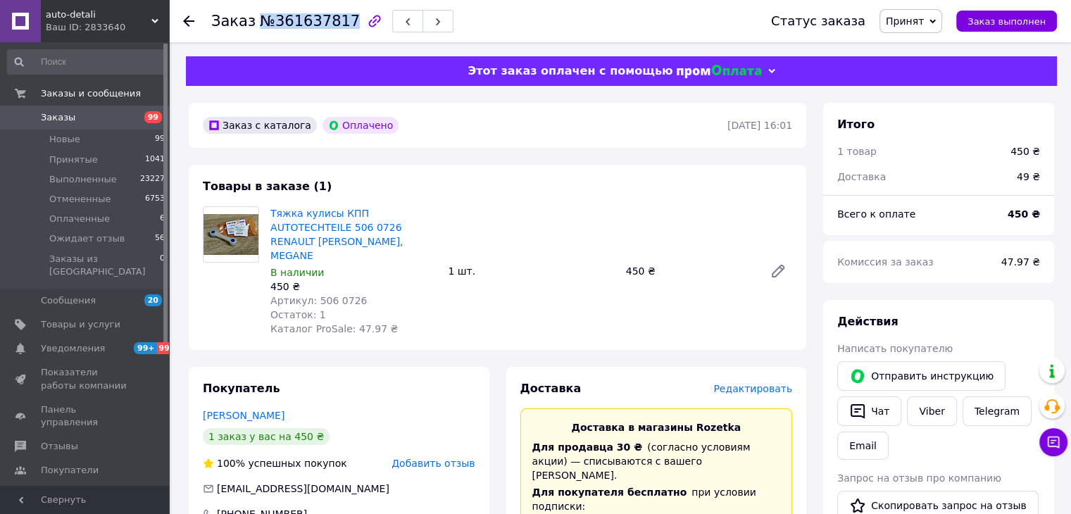
click at [260, 16] on span "№361637817" at bounding box center [310, 21] width 100 height 17
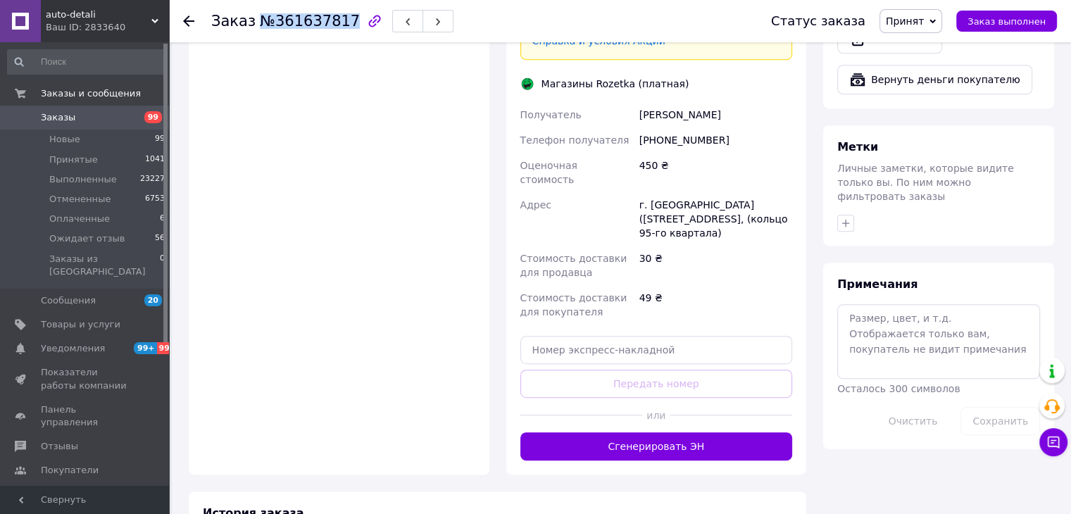
scroll to position [634, 0]
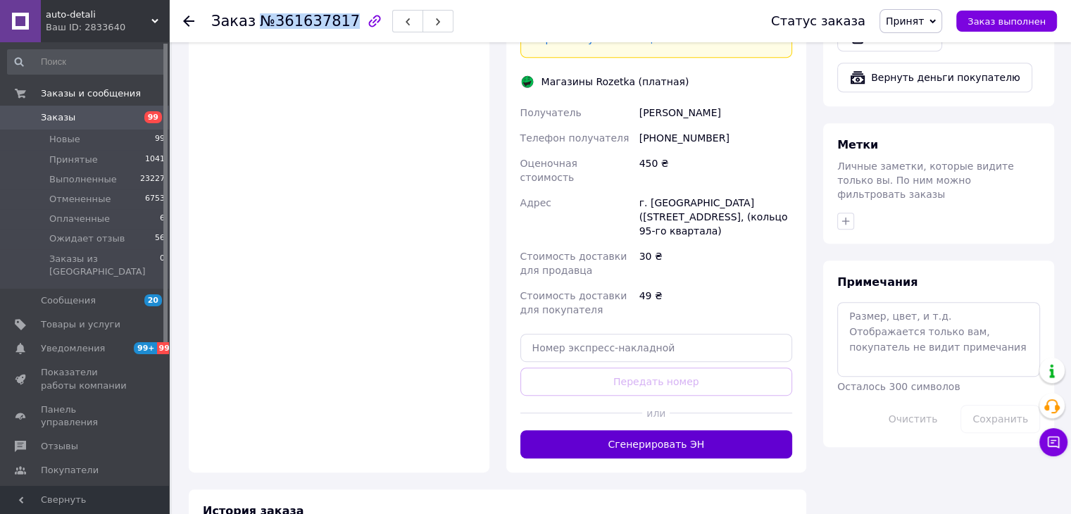
click at [639, 430] on button "Сгенерировать ЭН" at bounding box center [657, 444] width 273 height 28
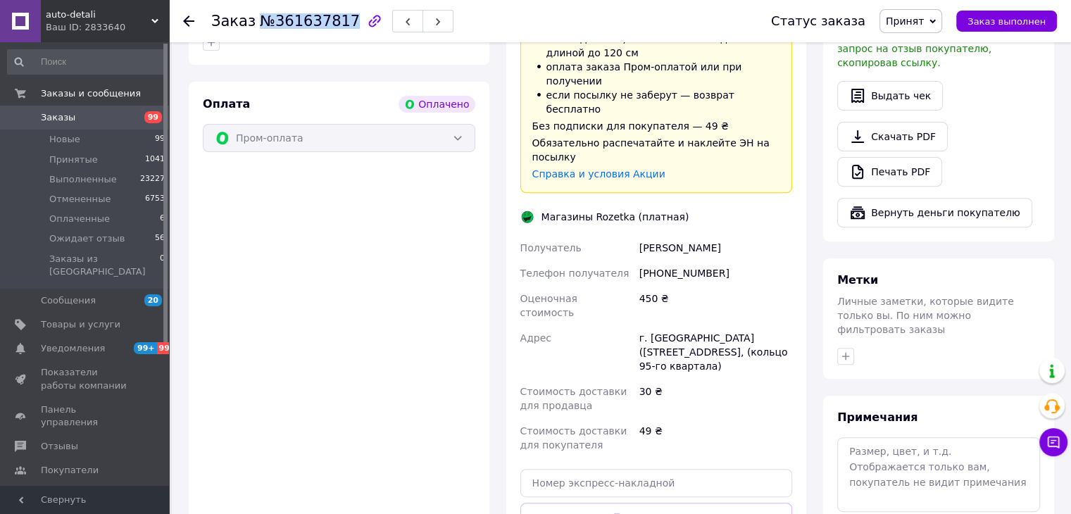
scroll to position [493, 0]
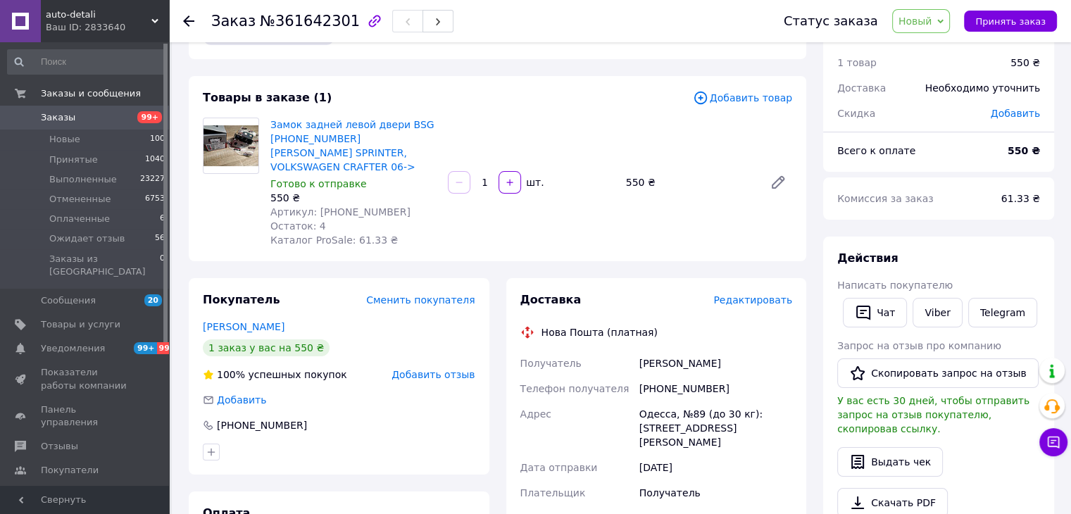
scroll to position [70, 0]
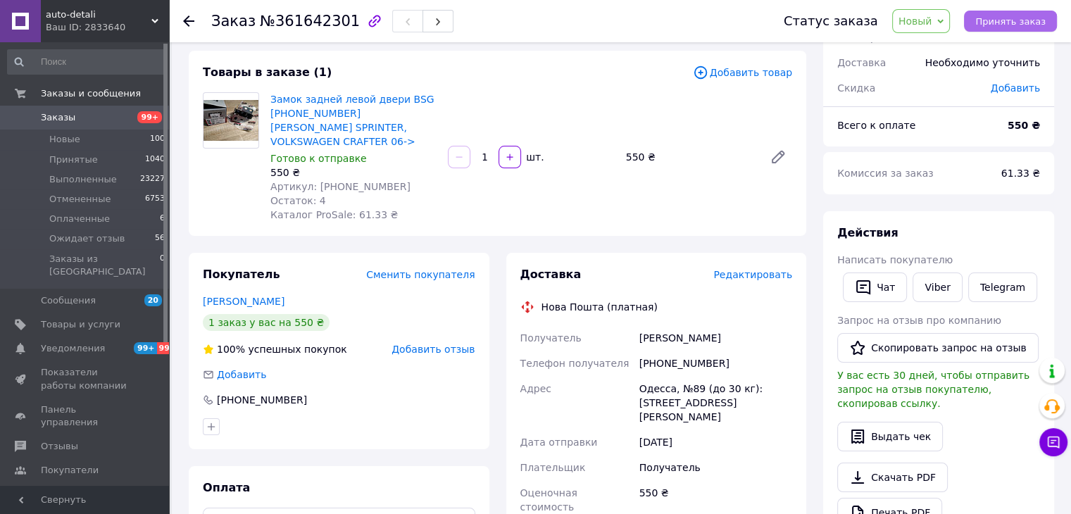
click at [997, 17] on span "Принять заказ" at bounding box center [1011, 21] width 70 height 11
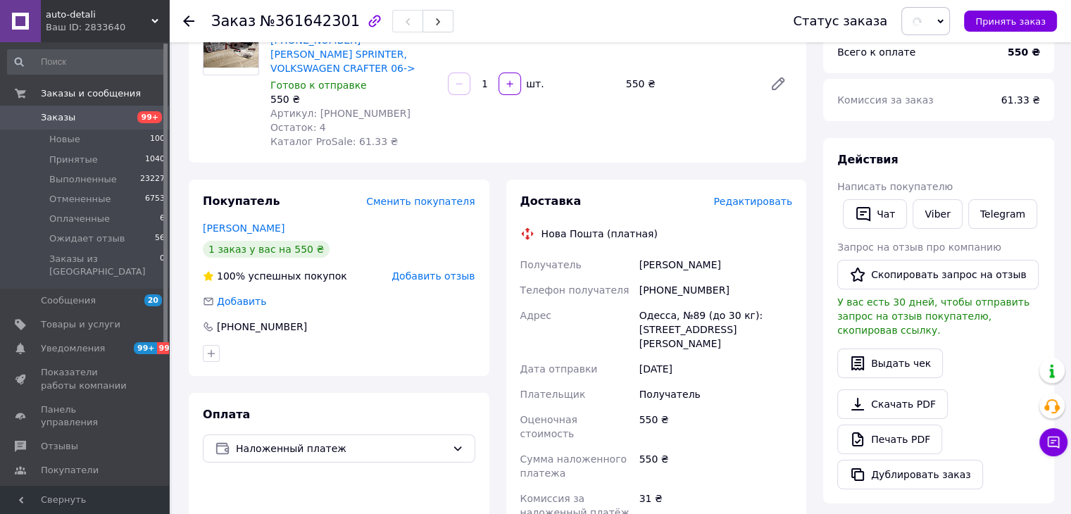
scroll to position [282, 0]
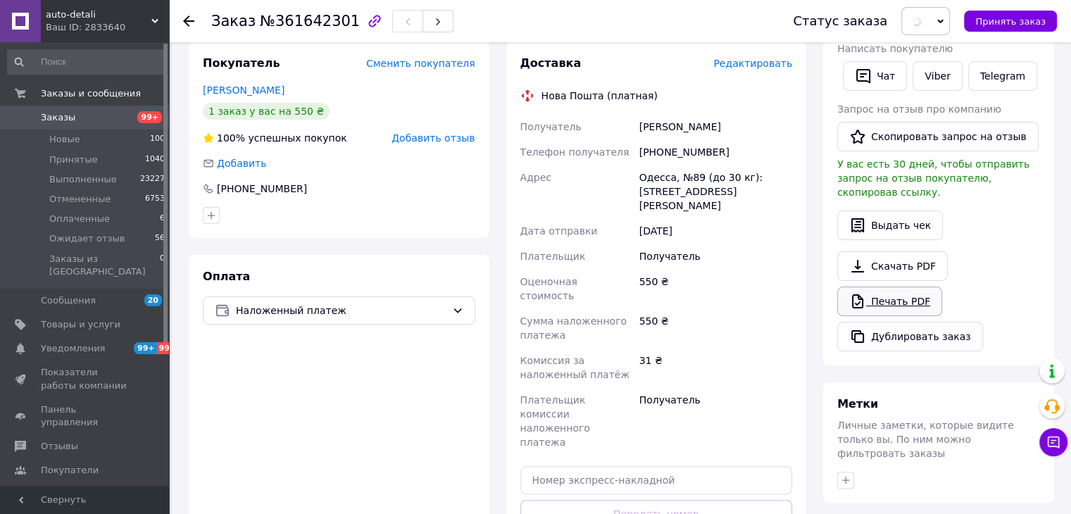
click at [885, 289] on link "Печать PDF" at bounding box center [889, 302] width 105 height 30
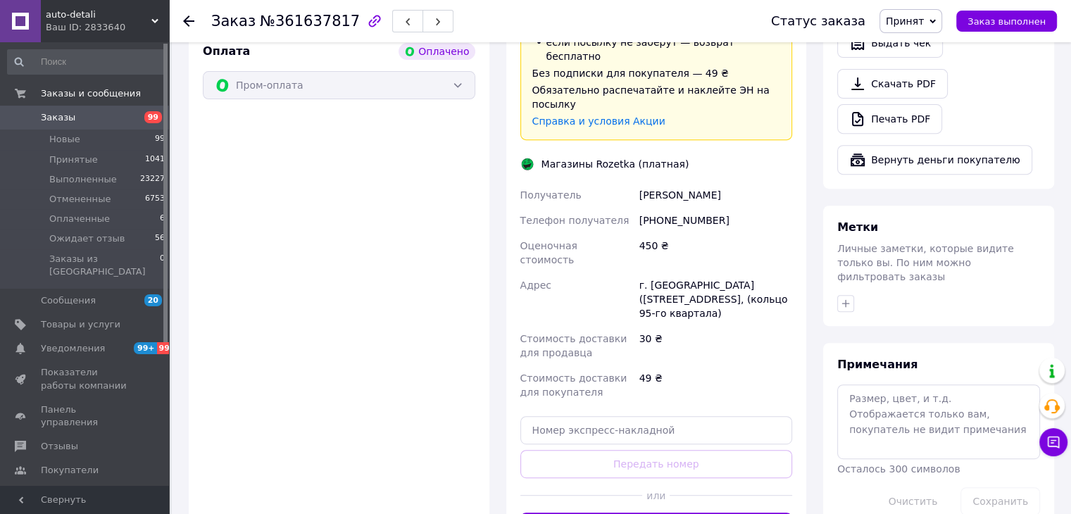
scroll to position [584, 0]
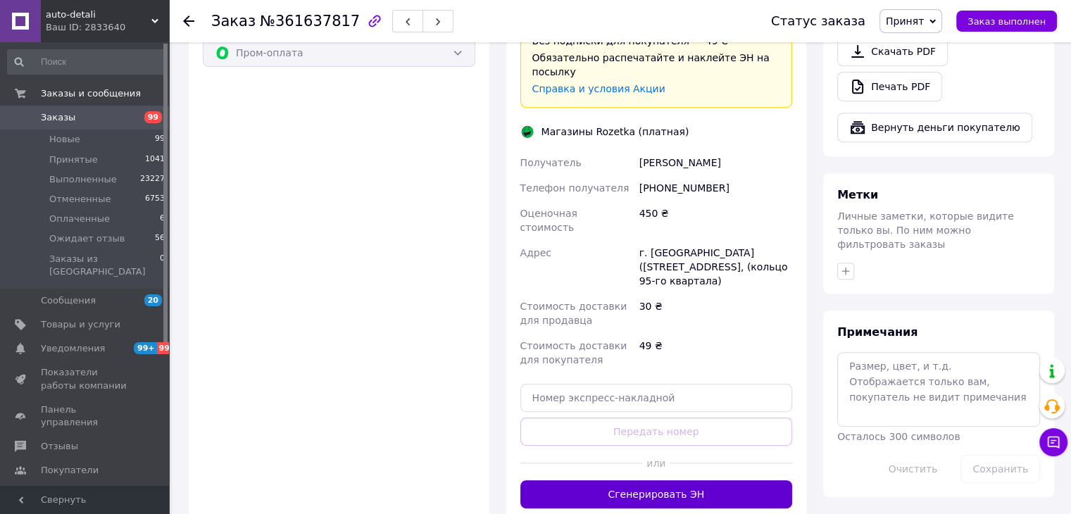
click at [598, 480] on button "Сгенерировать ЭН" at bounding box center [657, 494] width 273 height 28
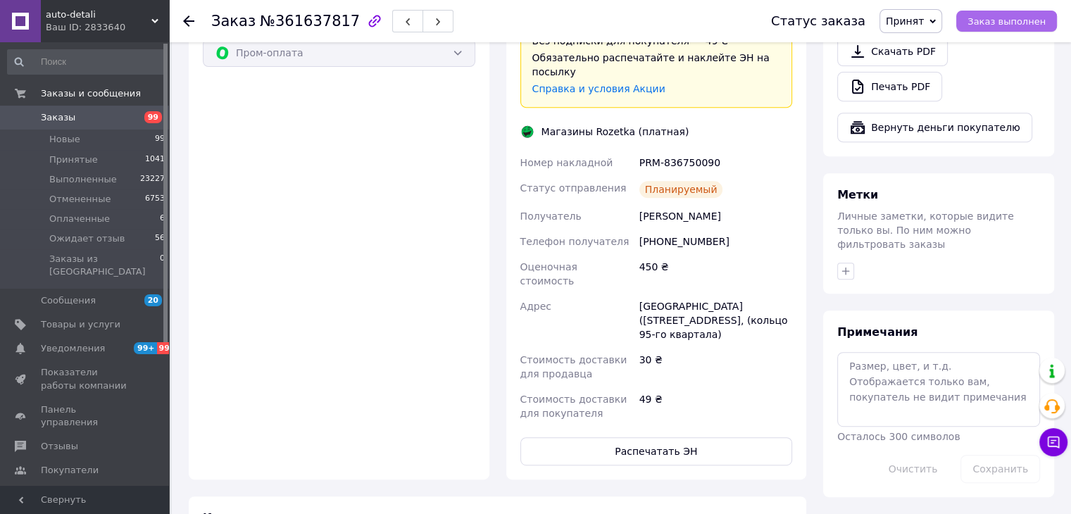
click at [990, 18] on span "Заказ выполнен" at bounding box center [1007, 21] width 78 height 11
click at [653, 437] on button "Распечатать ЭН" at bounding box center [657, 451] width 273 height 28
